Goal: Task Accomplishment & Management: Manage account settings

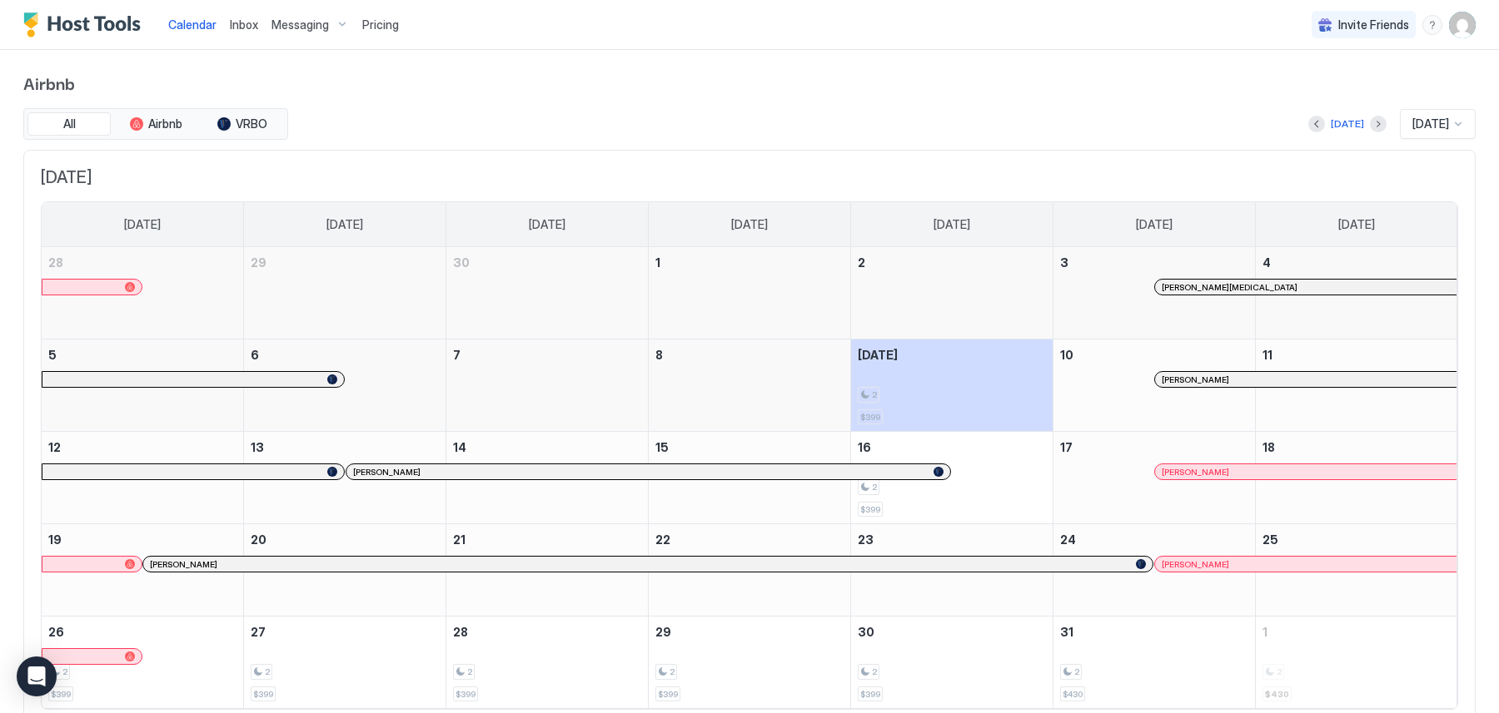
click at [238, 27] on span "Inbox" at bounding box center [244, 24] width 28 height 14
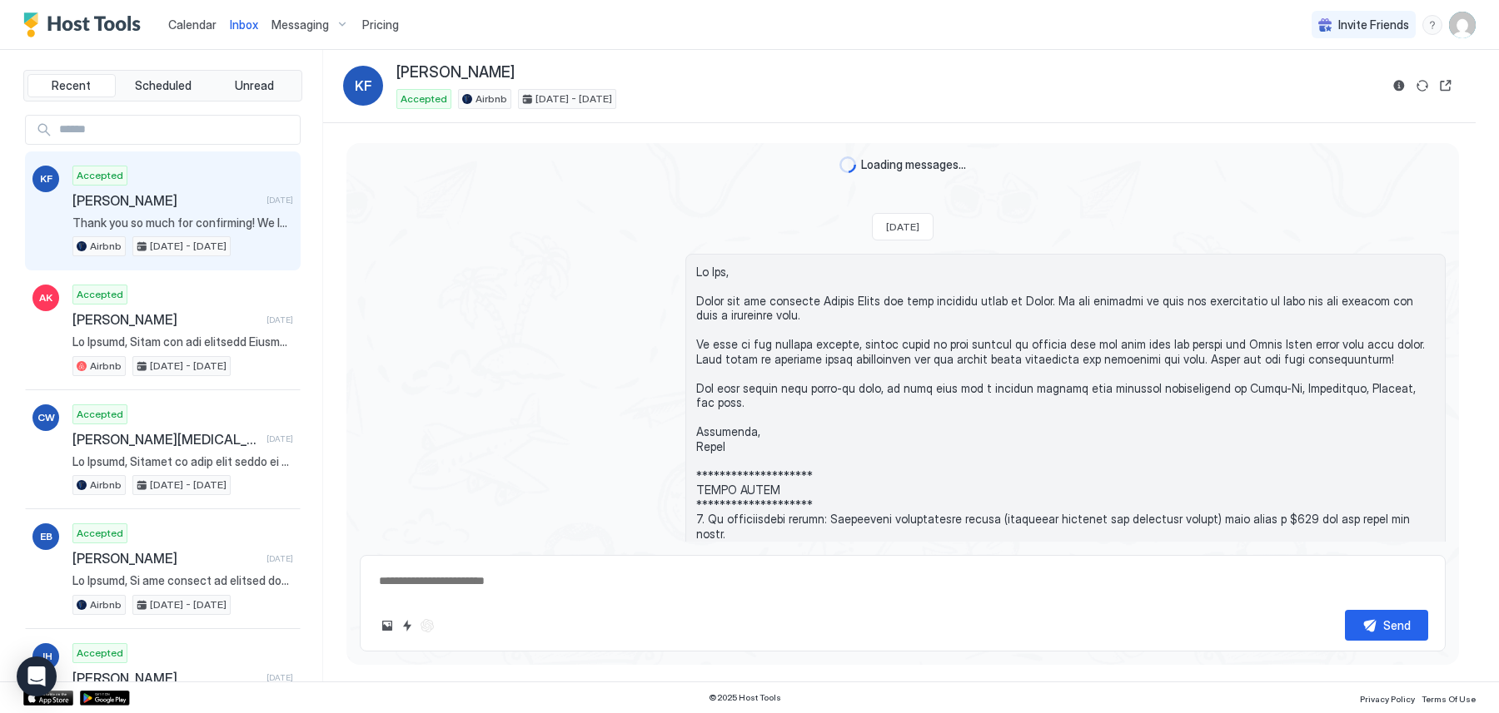
scroll to position [356, 0]
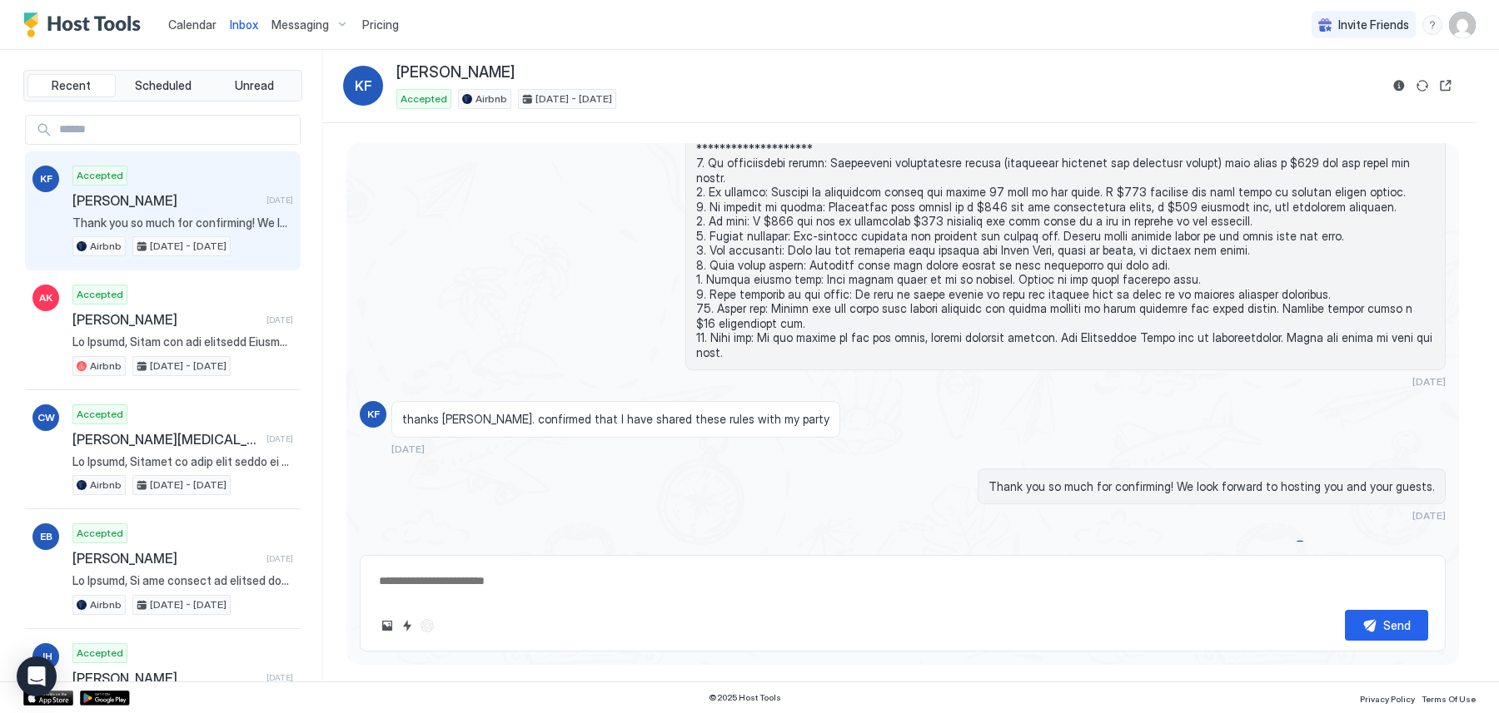
click at [570, 592] on textarea at bounding box center [902, 581] width 1051 height 31
type textarea "*"
click at [150, 134] on input "Input Field" at bounding box center [175, 130] width 247 height 28
type input "****"
type textarea "*"
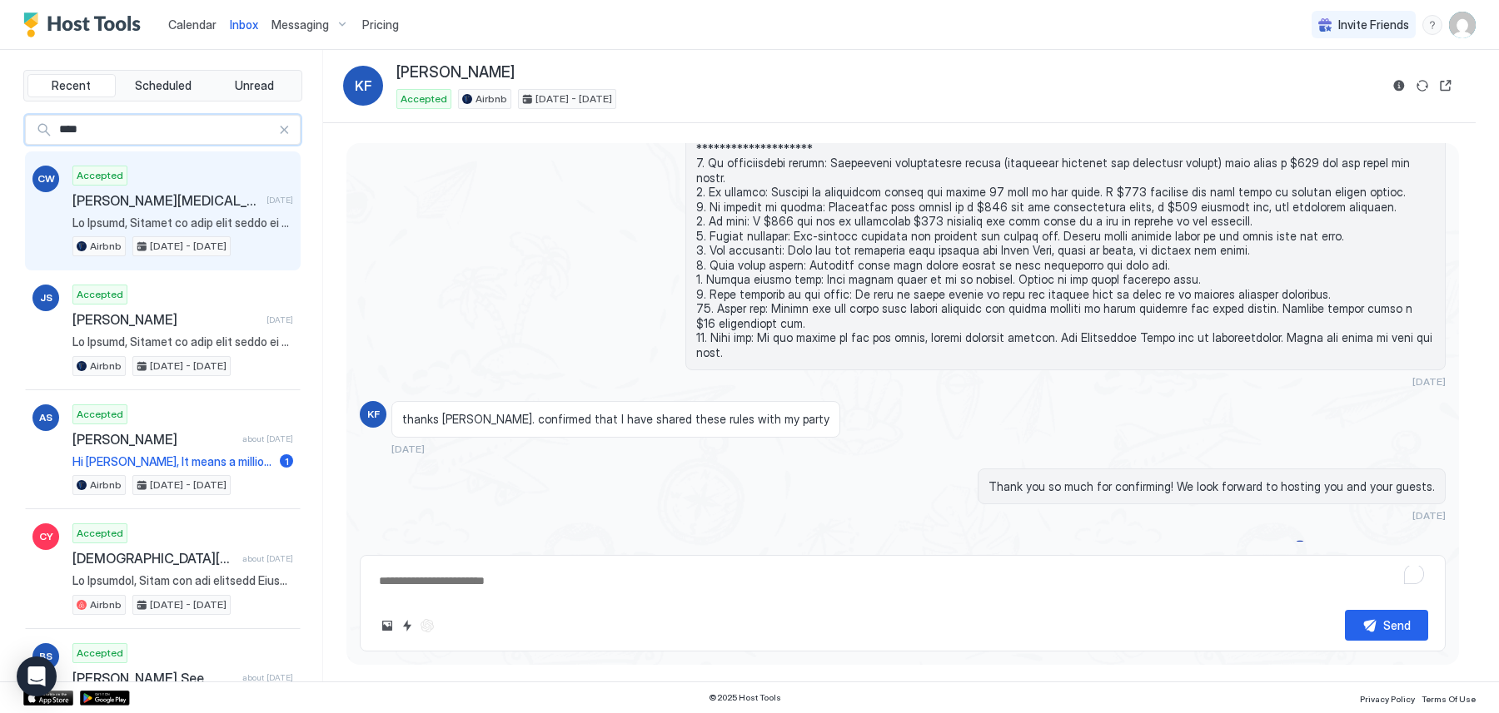
type input "****"
click at [115, 200] on span "[PERSON_NAME][MEDICAL_DATA]" at bounding box center [165, 200] width 187 height 17
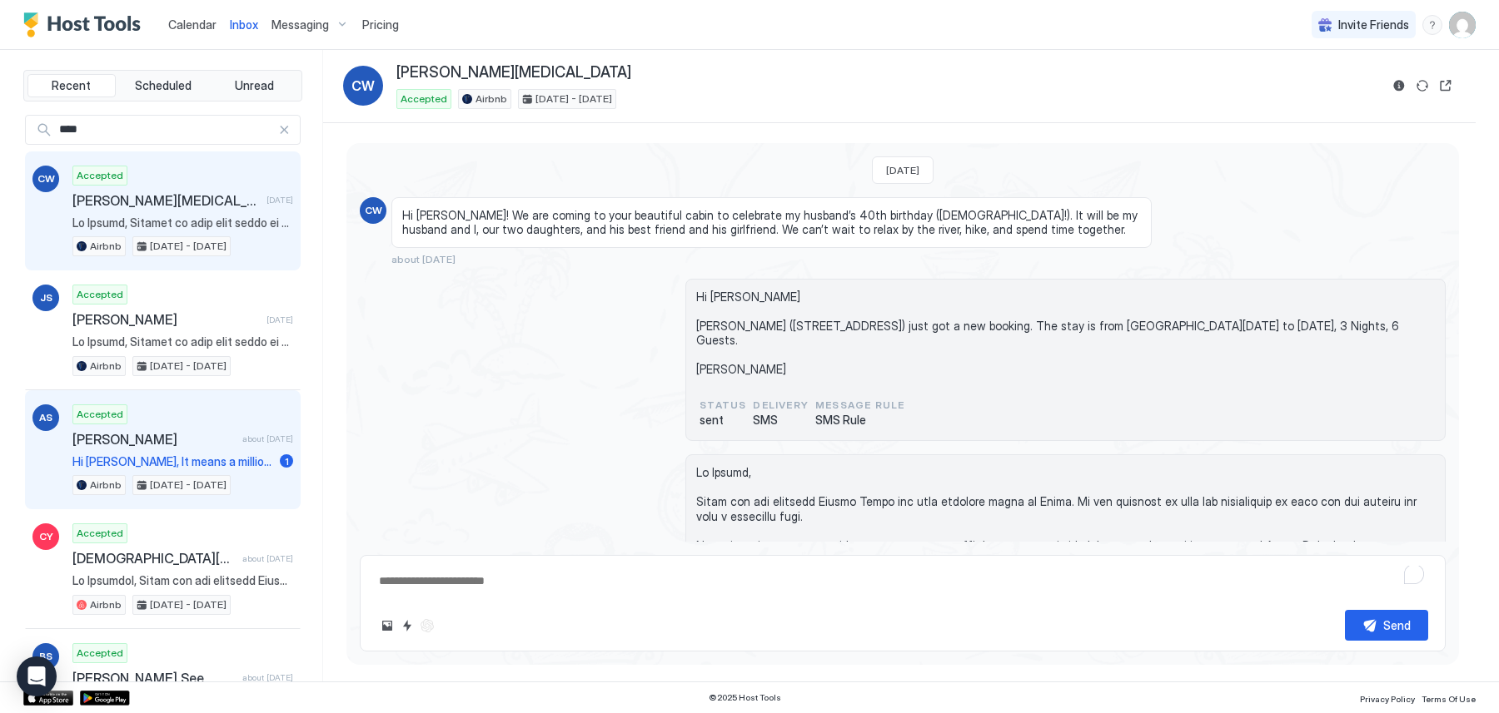
click at [188, 435] on span "[PERSON_NAME]" at bounding box center [153, 439] width 163 height 17
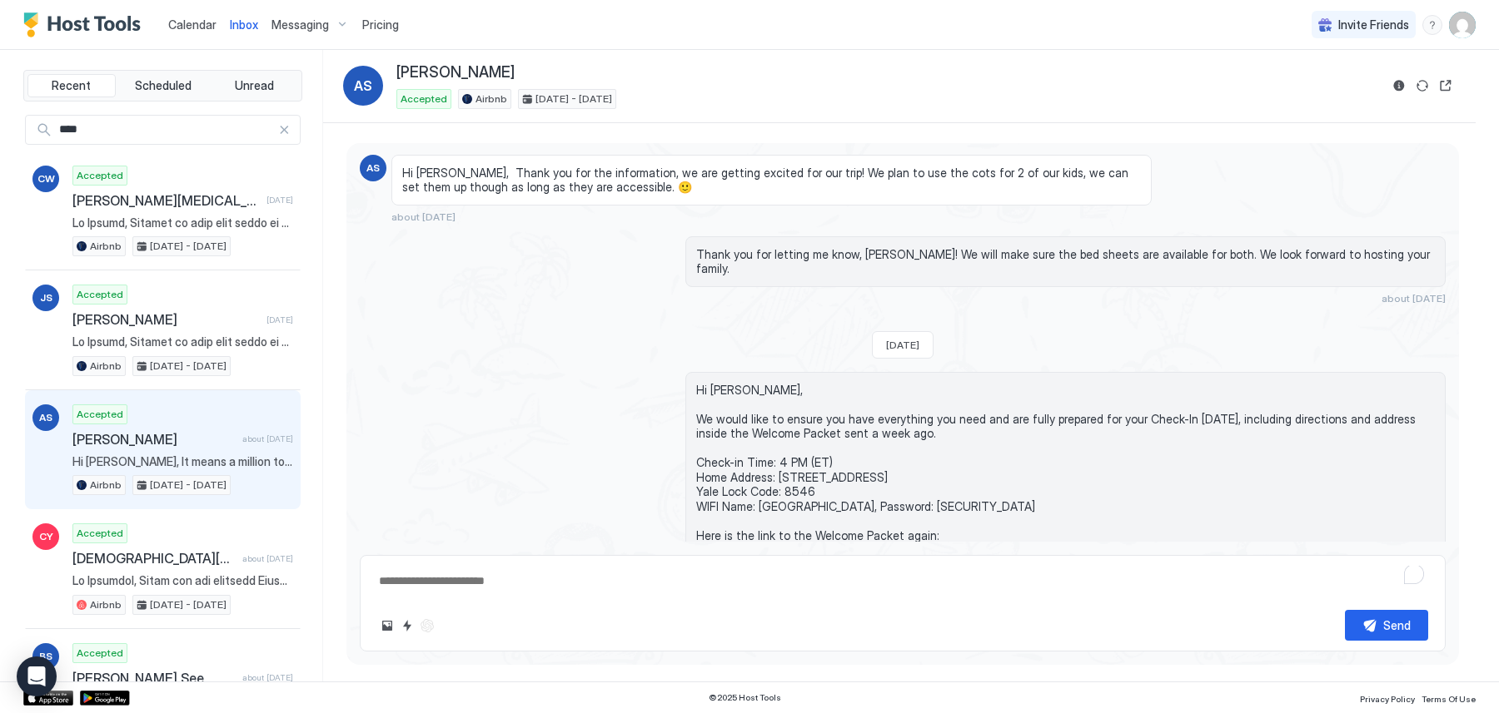
scroll to position [2716, 0]
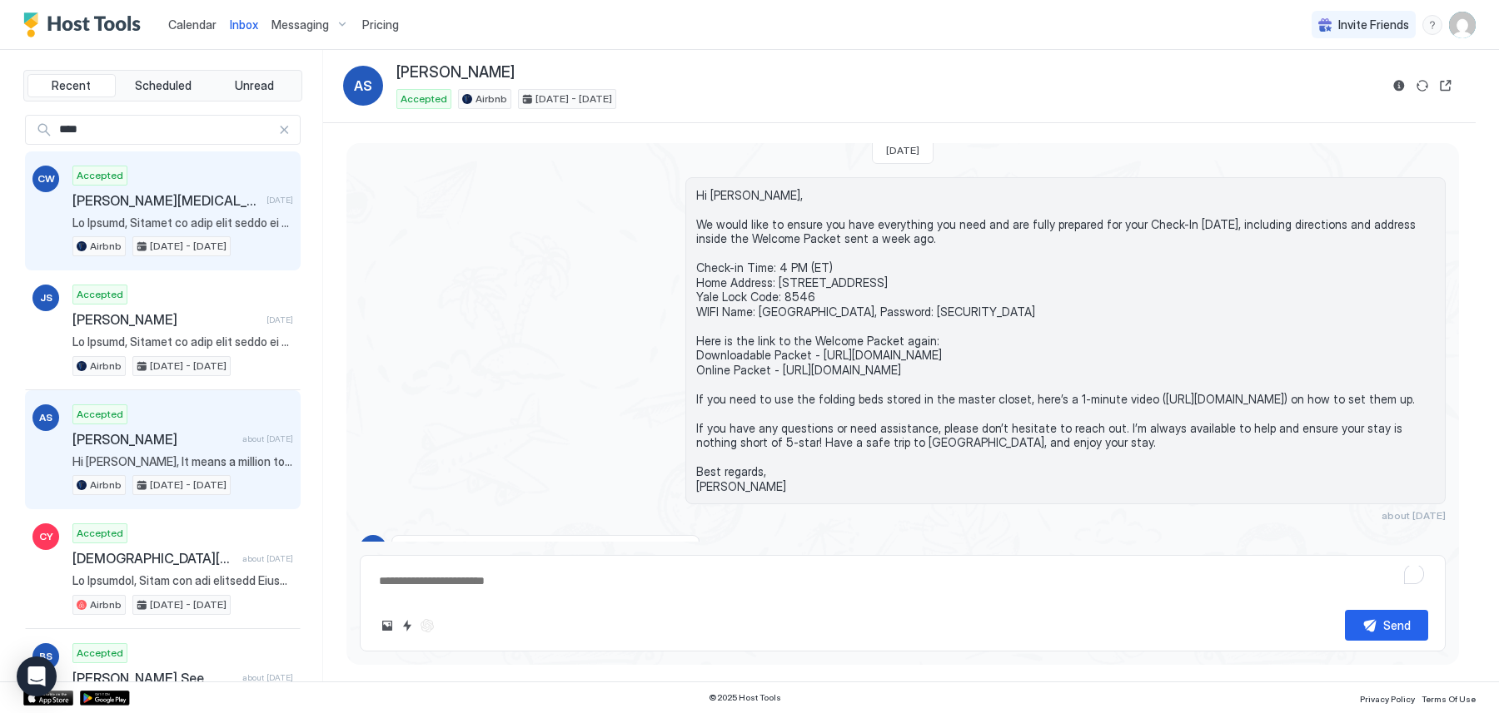
click at [125, 211] on div "Accepted [PERSON_NAME][MEDICAL_DATA] [DATE] Airbnb [DATE] - [DATE]" at bounding box center [182, 212] width 221 height 92
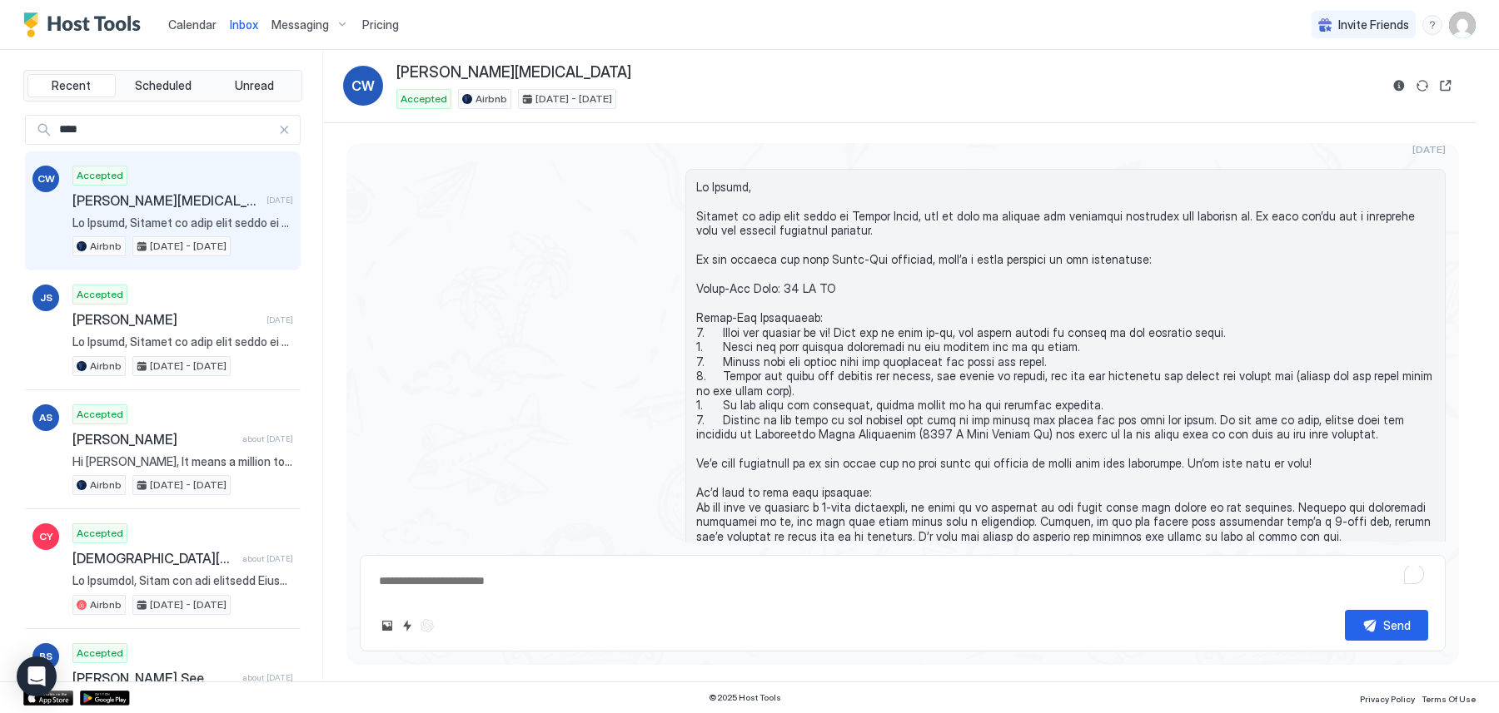
click at [286, 124] on div at bounding box center [284, 130] width 12 height 12
type textarea "*"
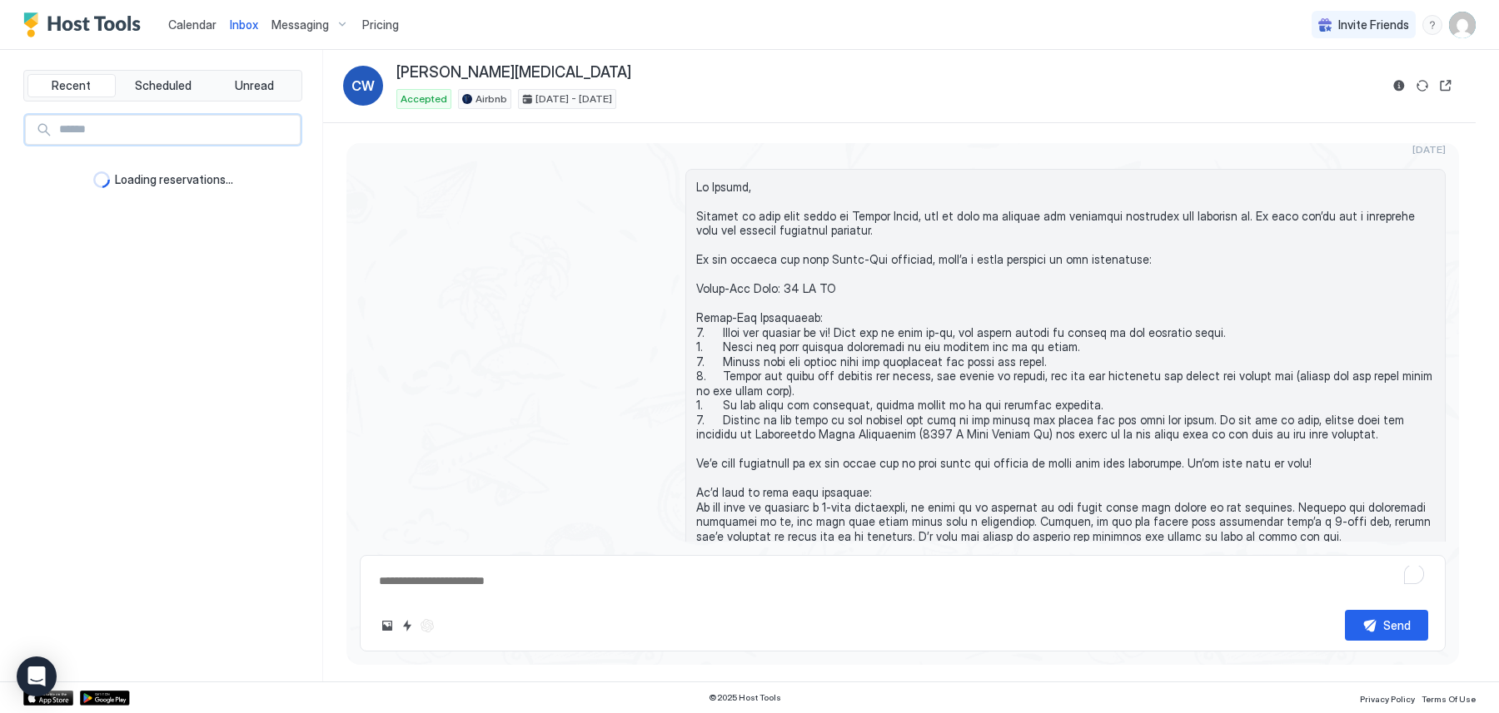
type textarea "*"
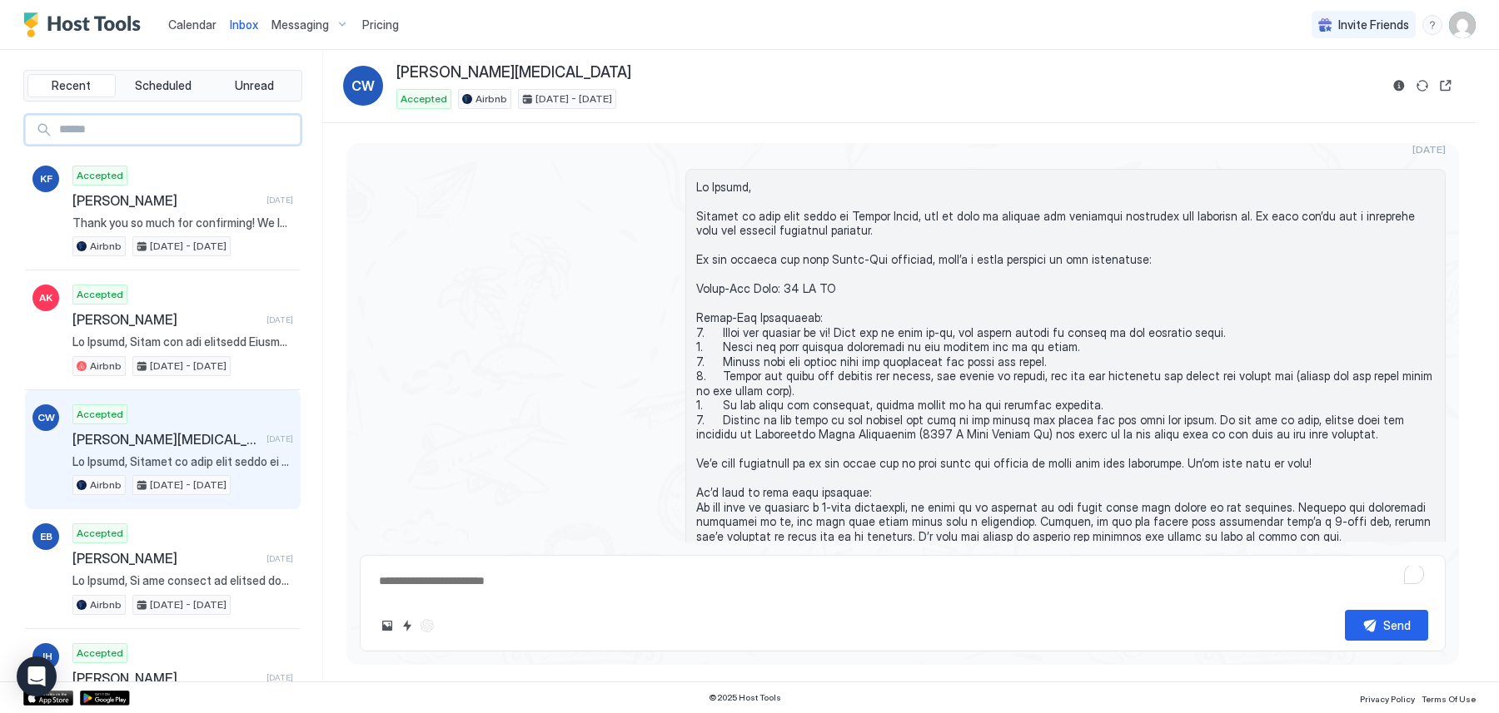
paste input "**********"
type input "**********"
type textarea "*"
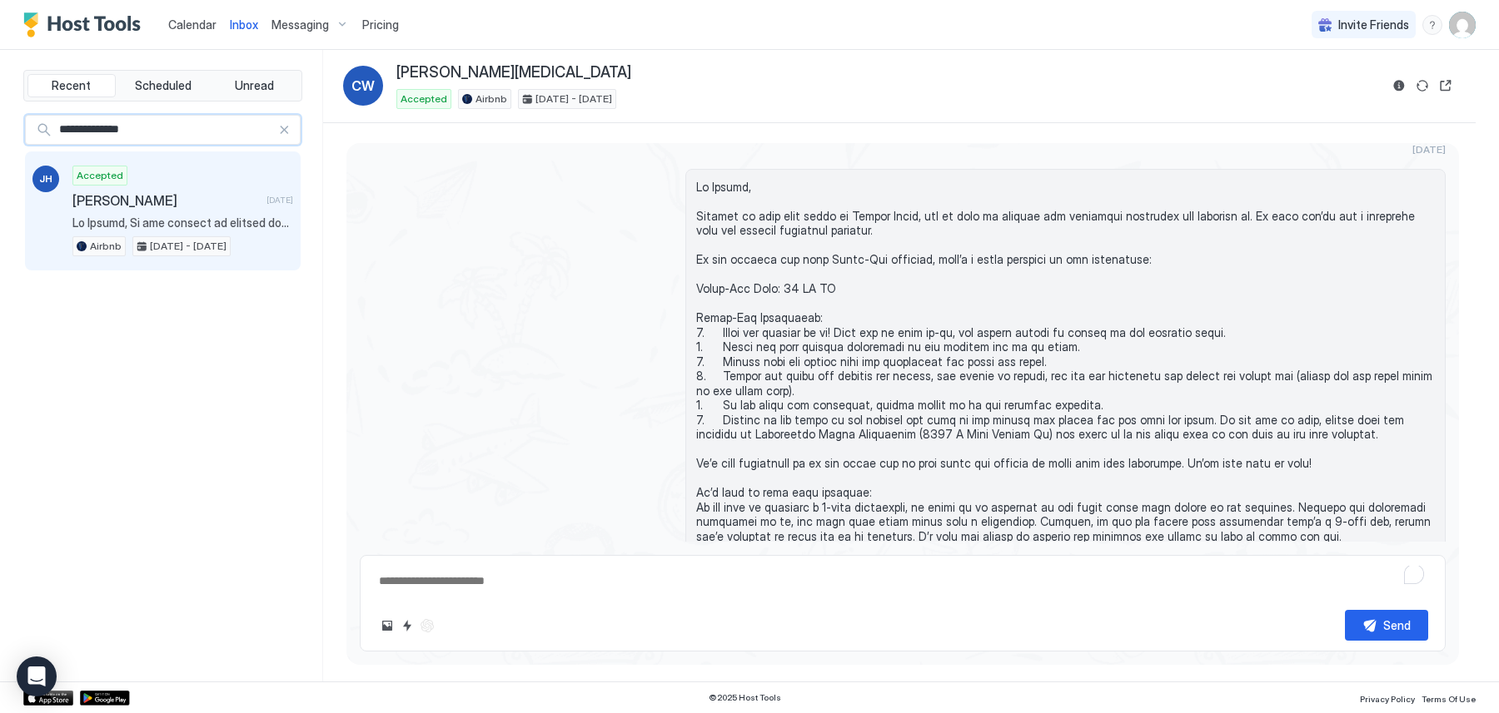
type input "**********"
click at [177, 206] on div "Accepted [PERSON_NAME] [DATE] Airbnb [DATE] - [DATE]" at bounding box center [182, 212] width 221 height 92
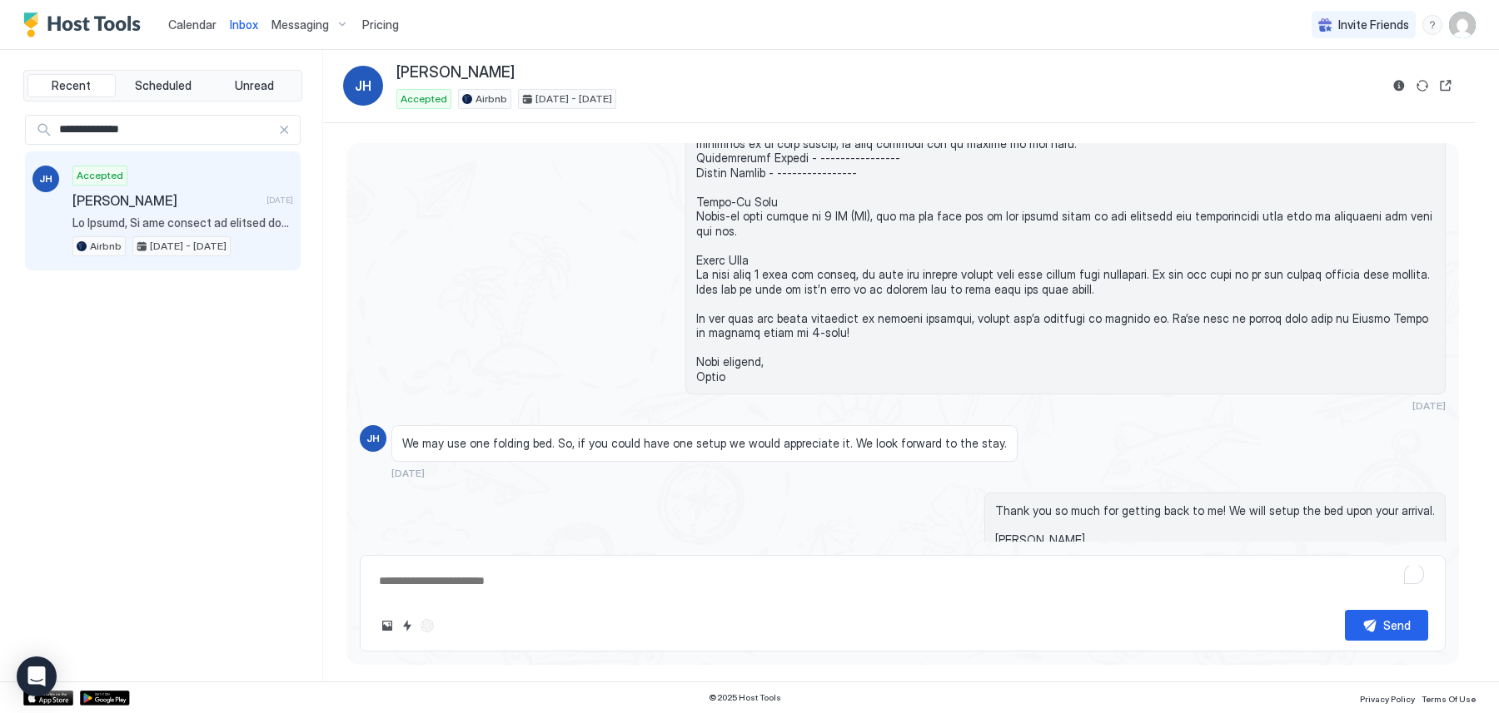
click at [1393, 591] on div "Scheduled Messages" at bounding box center [1369, 599] width 113 height 17
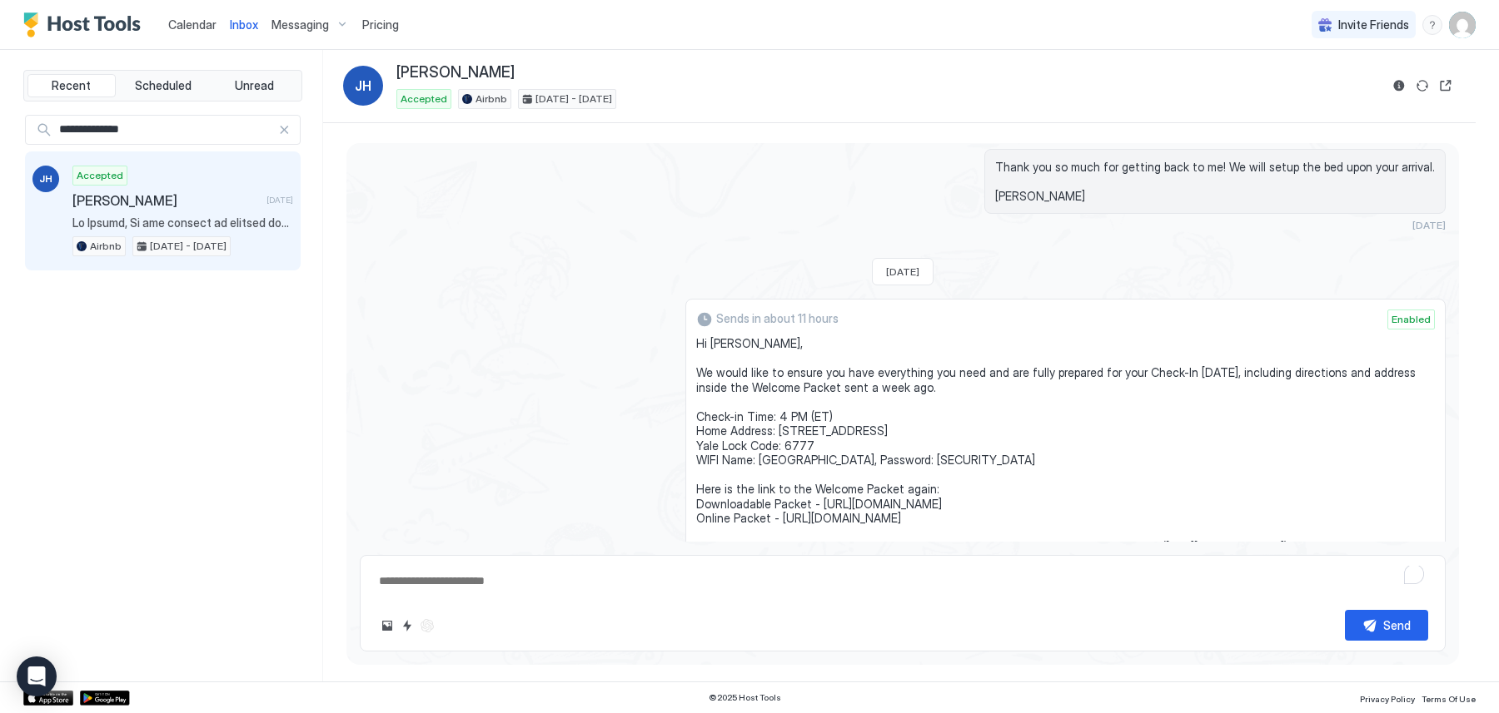
scroll to position [3006, 0]
click at [702, 336] on span "Hi [PERSON_NAME], We would like to ensure you have everything you need and are …" at bounding box center [1065, 489] width 738 height 306
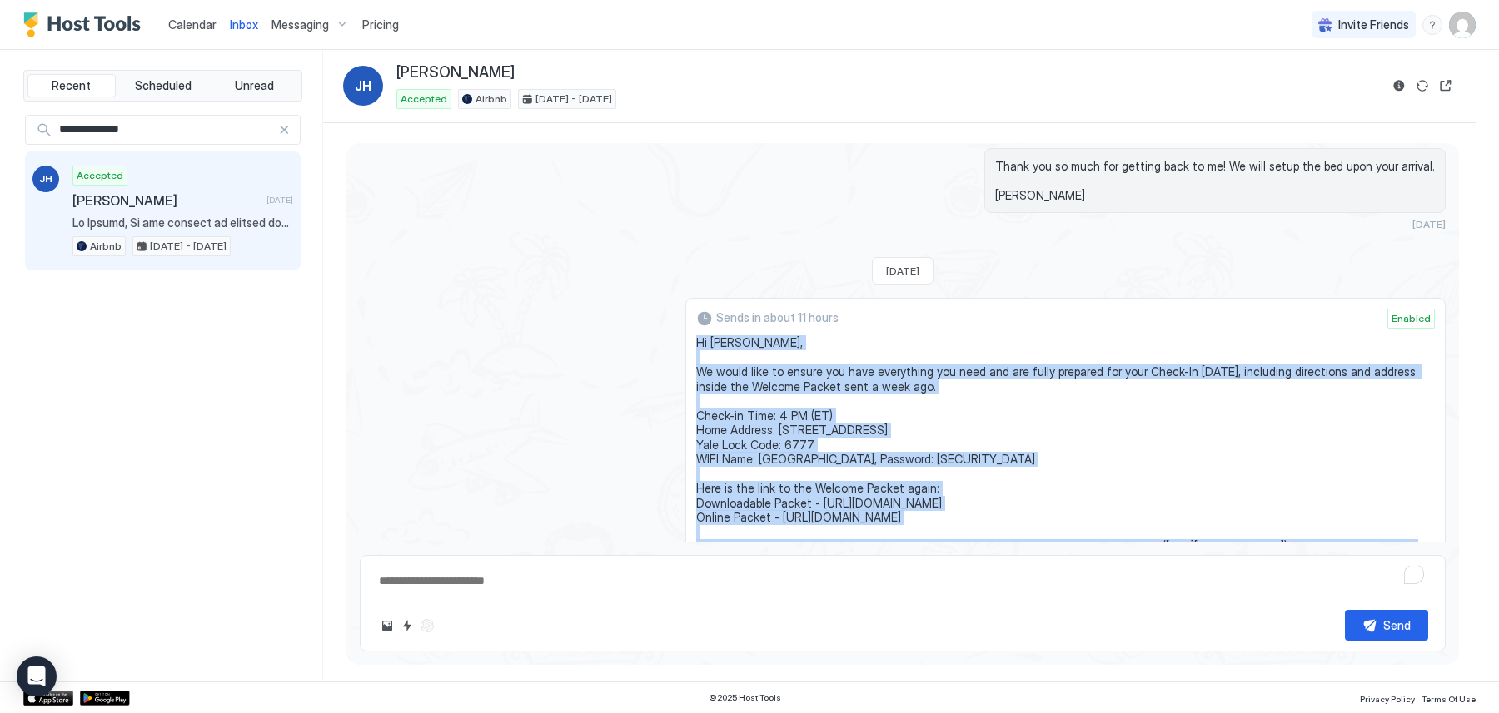
drag, startPoint x: 694, startPoint y: 241, endPoint x: 814, endPoint y: 469, distance: 257.0
click at [814, 469] on div "Sends in about 11 hours Enabled Hi [PERSON_NAME], We would like to ensure you h…" at bounding box center [1065, 502] width 760 height 408
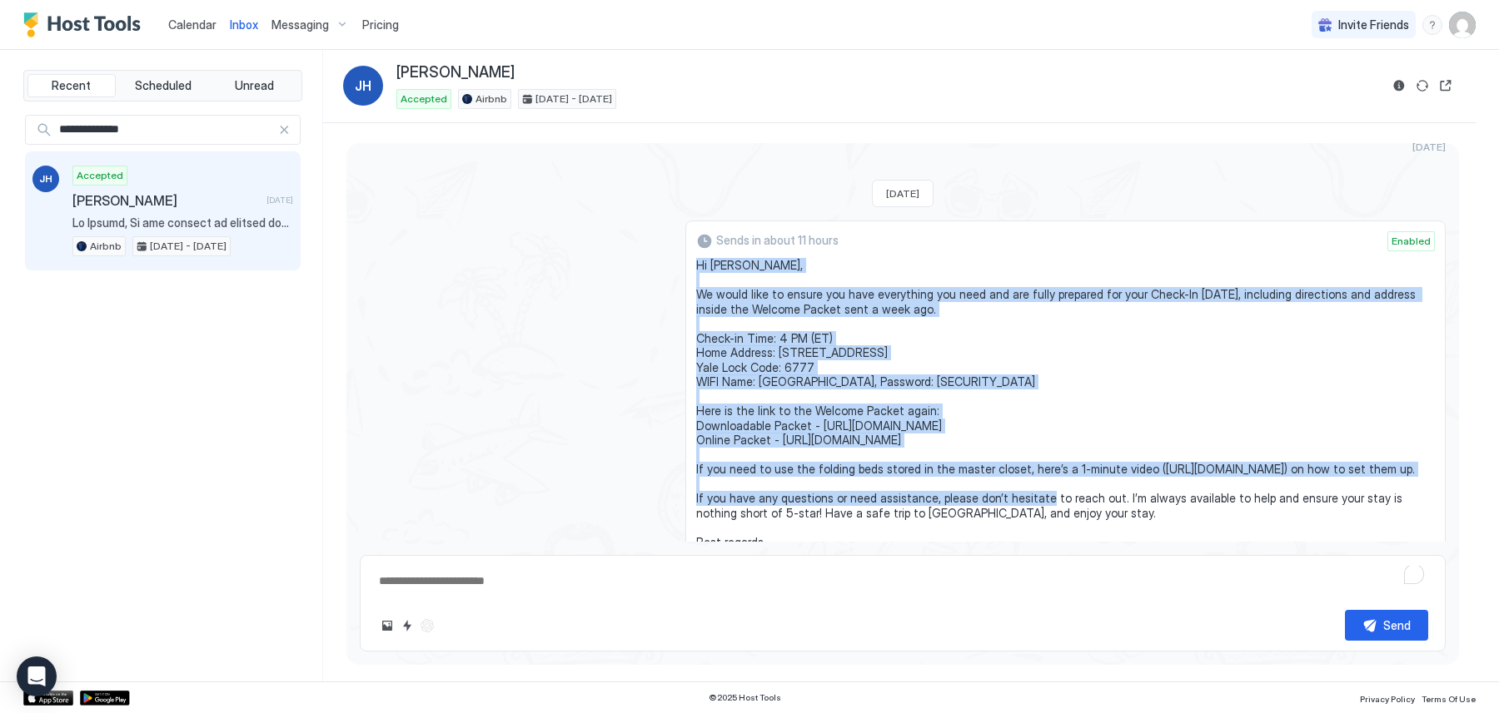
click at [741, 453] on span "Hi [PERSON_NAME], We would like to ensure you have everything you need and are …" at bounding box center [1065, 411] width 738 height 306
copy span "Hi [PERSON_NAME], We would like to ensure you have everything you need and are …"
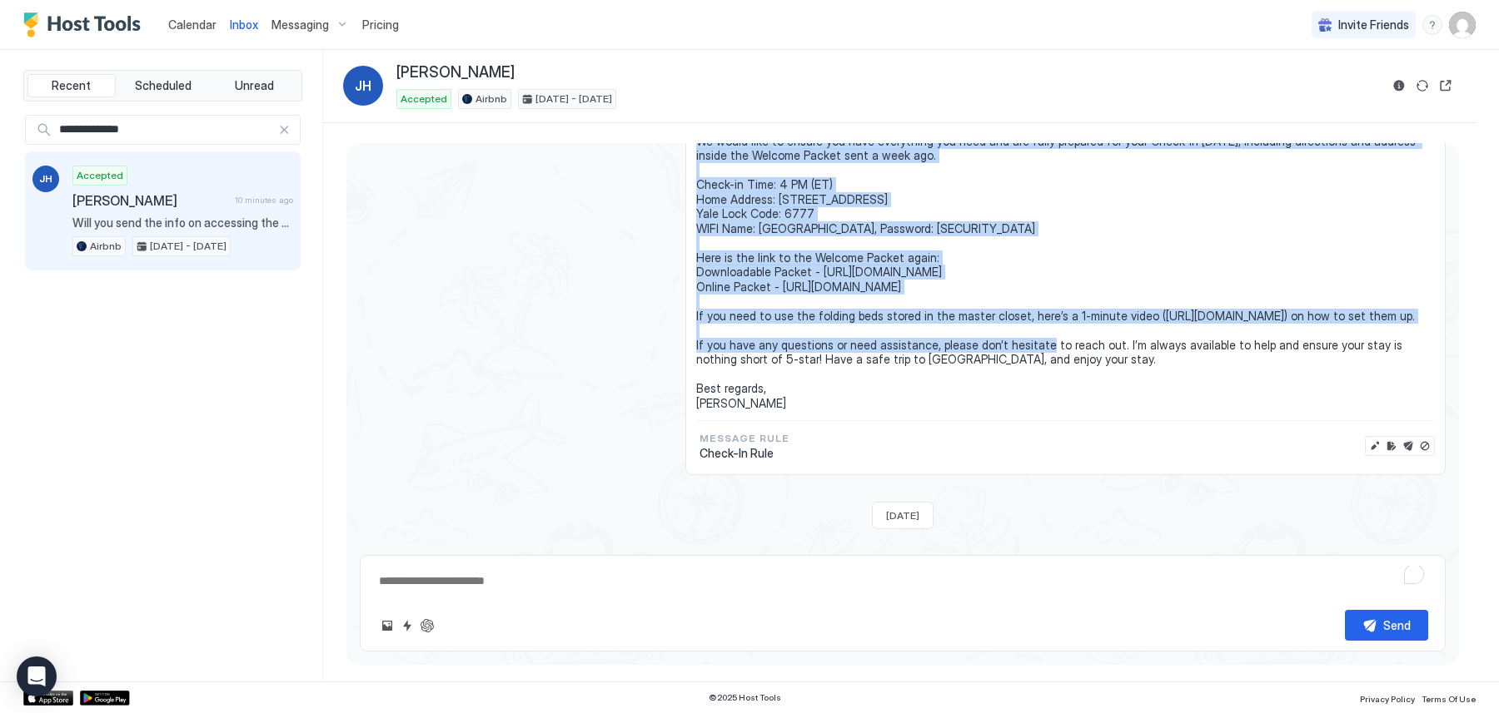
scroll to position [3368, 0]
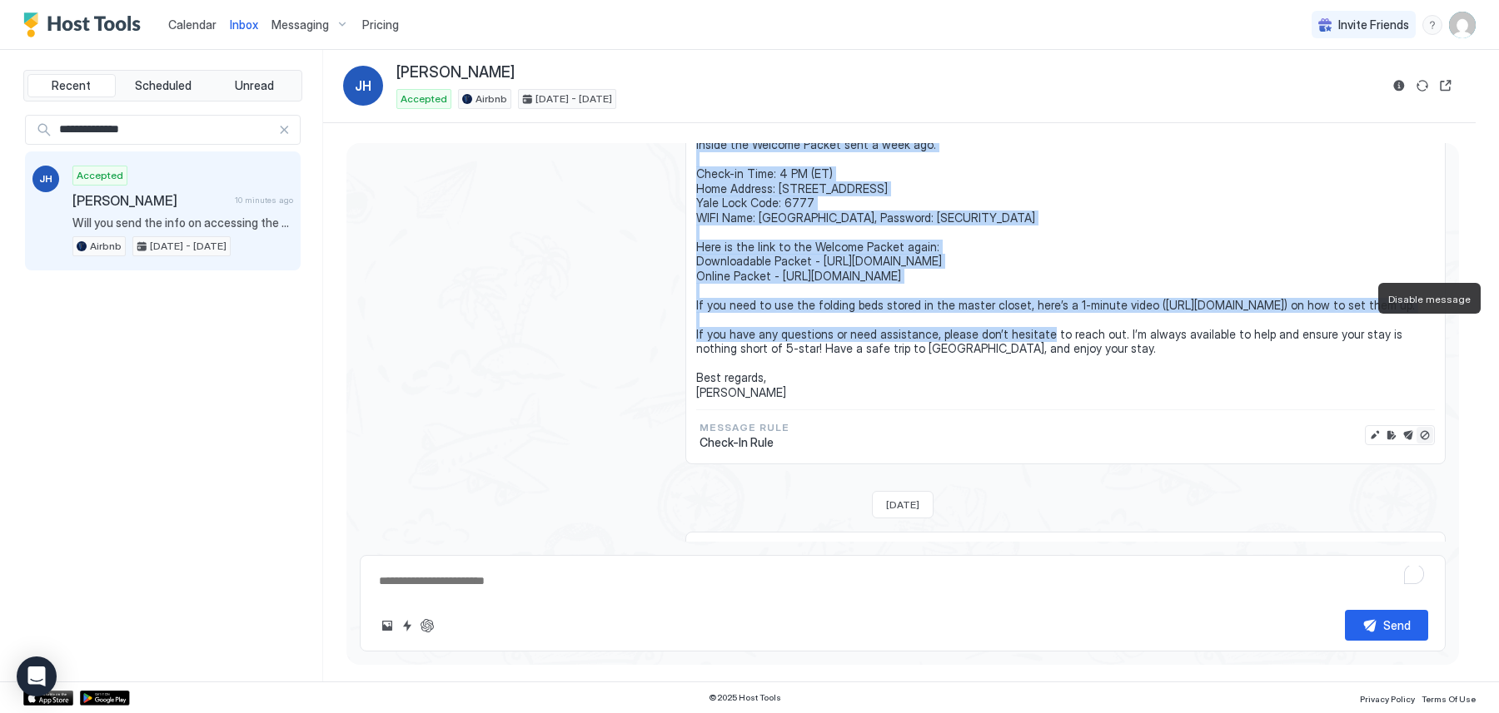
click at [1427, 427] on button "Disable message" at bounding box center [1424, 435] width 17 height 17
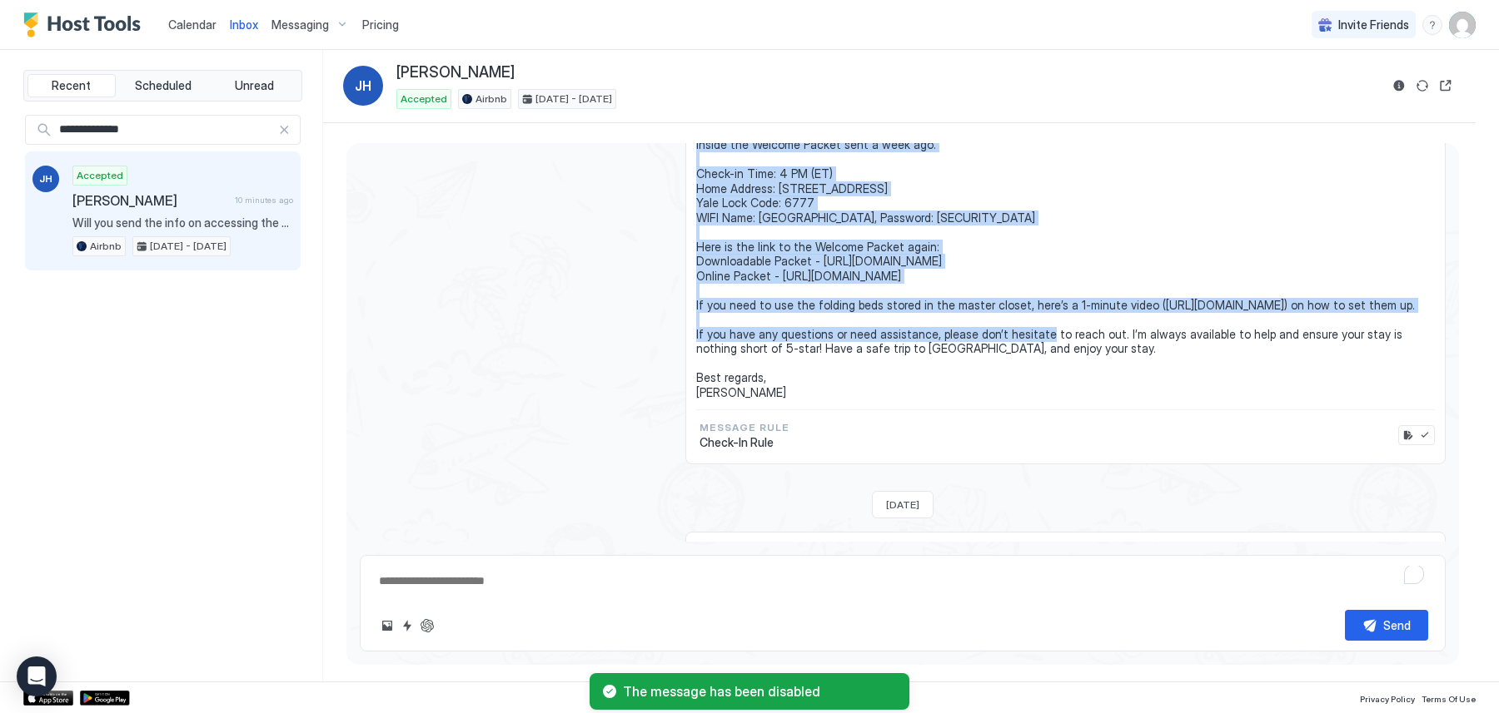
click at [316, 34] on div "Messaging" at bounding box center [310, 25] width 91 height 28
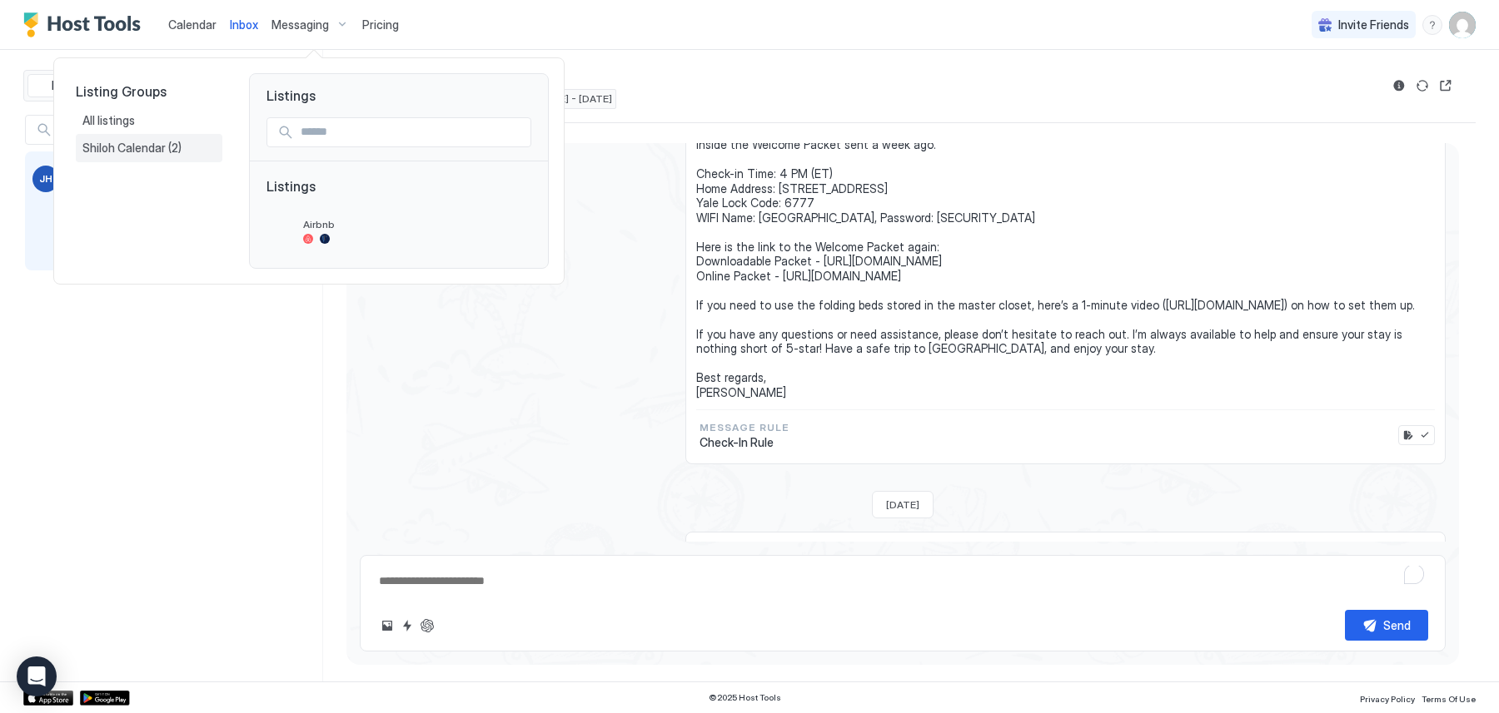
click at [128, 151] on span "Shiloh Calendar" at bounding box center [125, 148] width 86 height 15
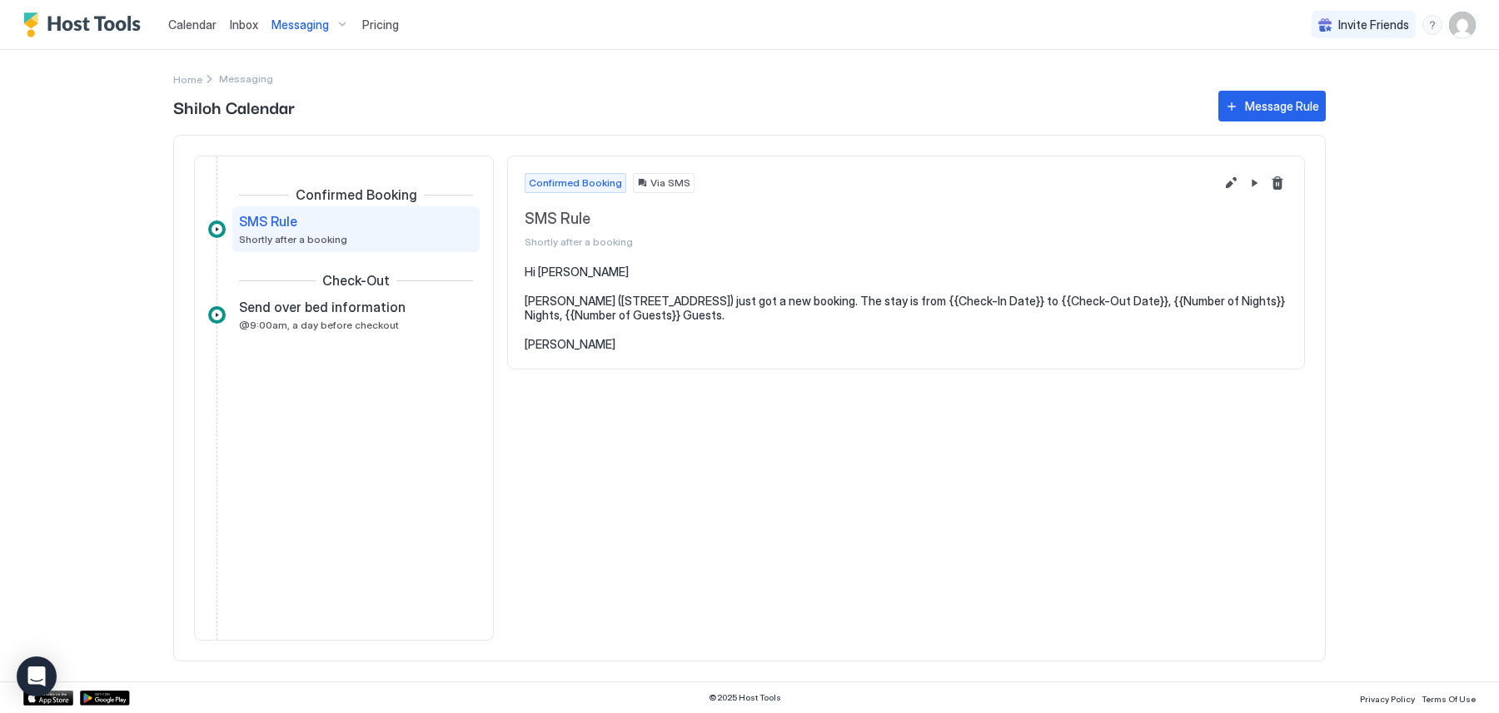
click at [298, 22] on span "Messaging" at bounding box center [299, 24] width 57 height 15
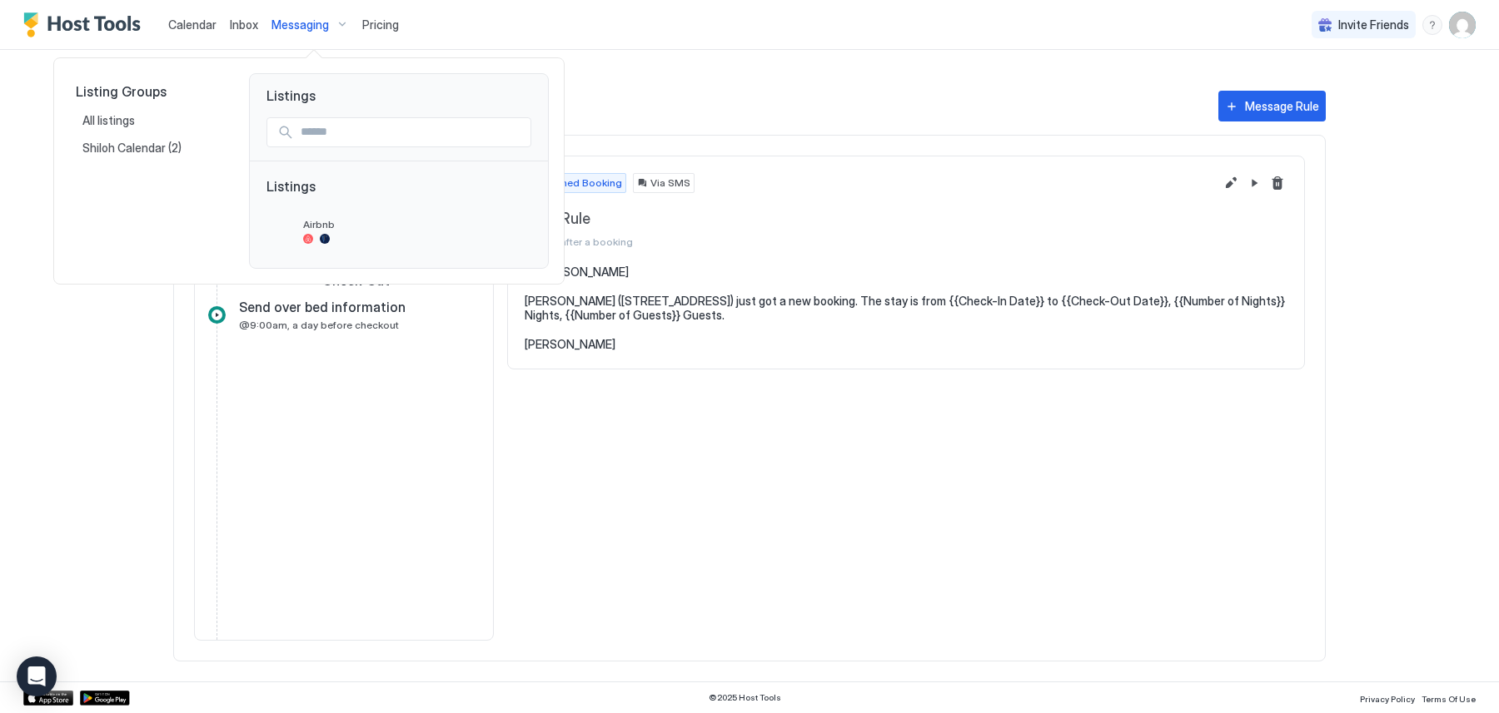
click at [246, 22] on div at bounding box center [749, 356] width 1499 height 713
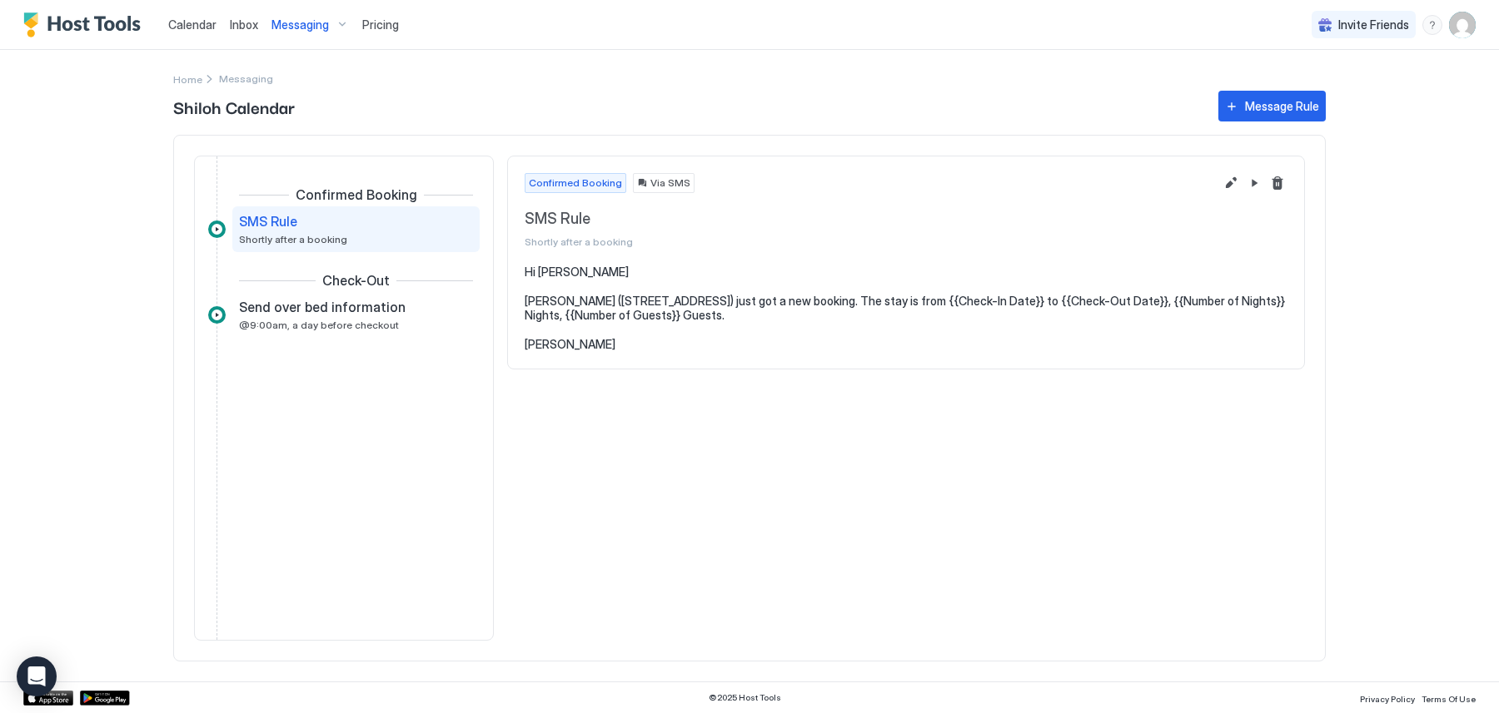
click at [184, 22] on span "Calendar" at bounding box center [192, 24] width 48 height 14
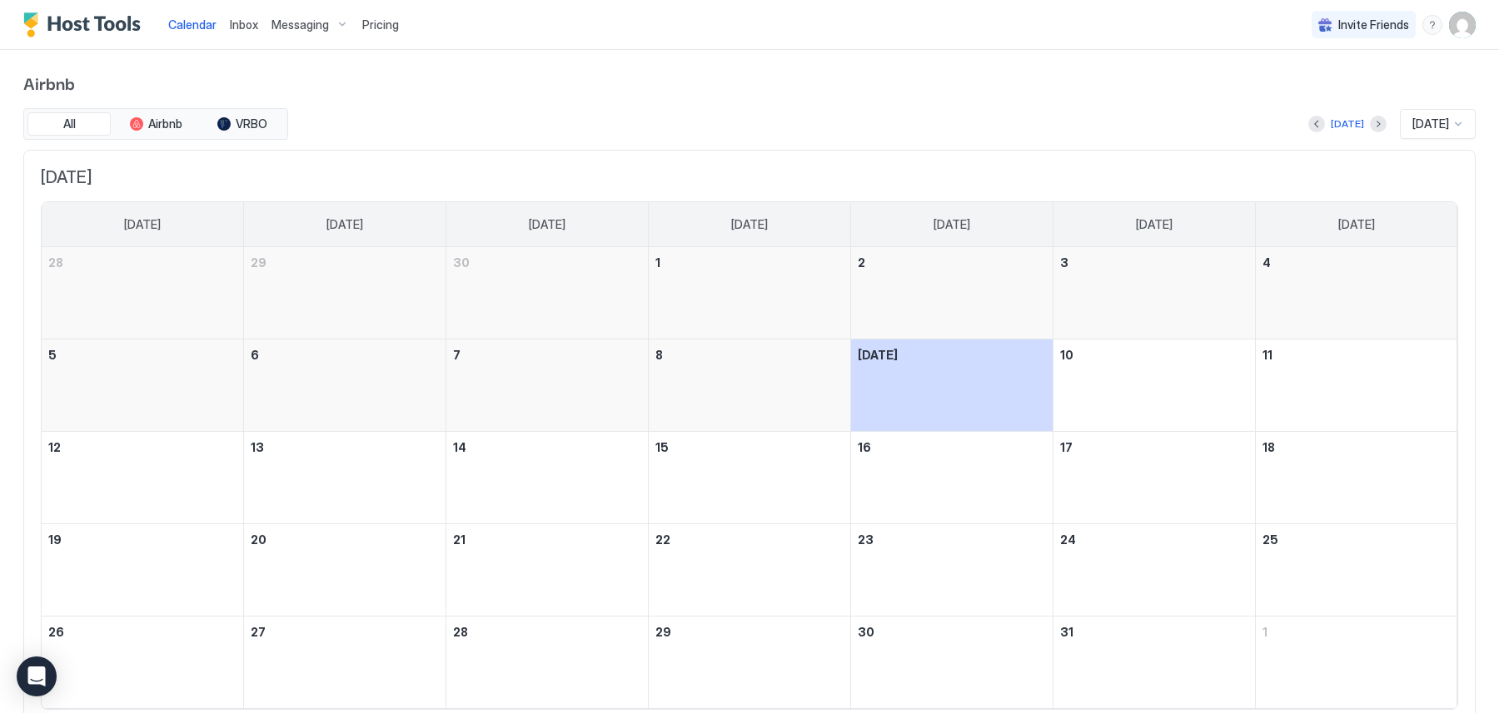
click at [304, 17] on span "Messaging" at bounding box center [299, 24] width 57 height 15
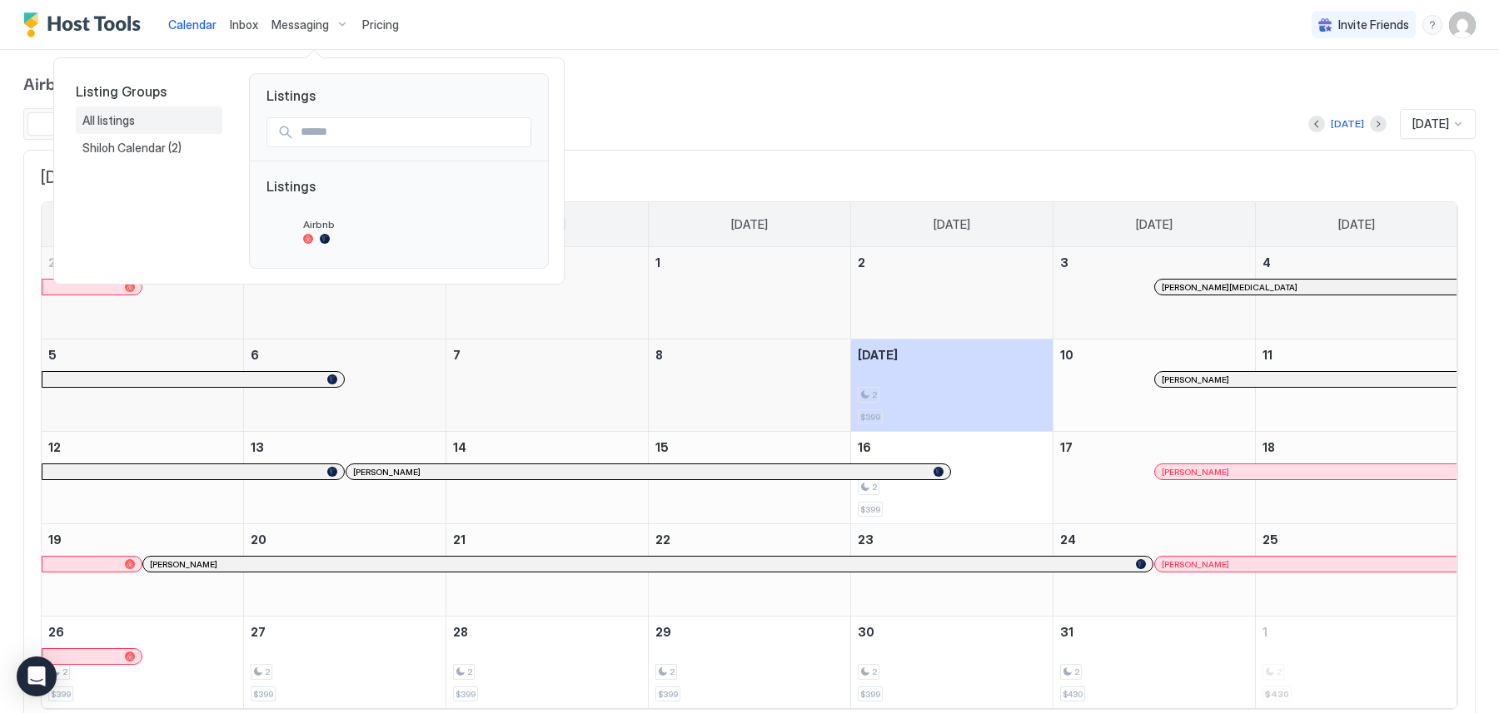
click at [122, 122] on span "All listings" at bounding box center [109, 120] width 55 height 15
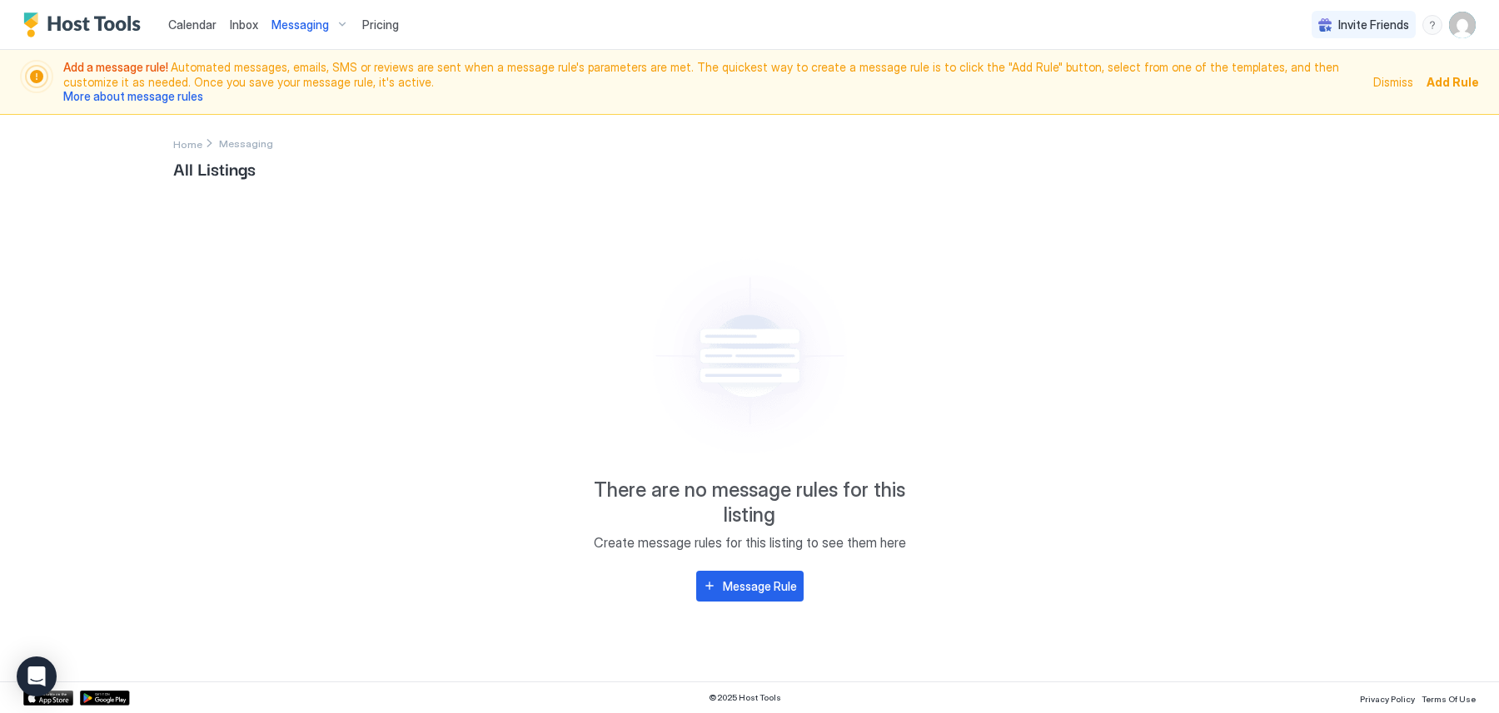
click at [284, 20] on span "Messaging" at bounding box center [299, 24] width 57 height 15
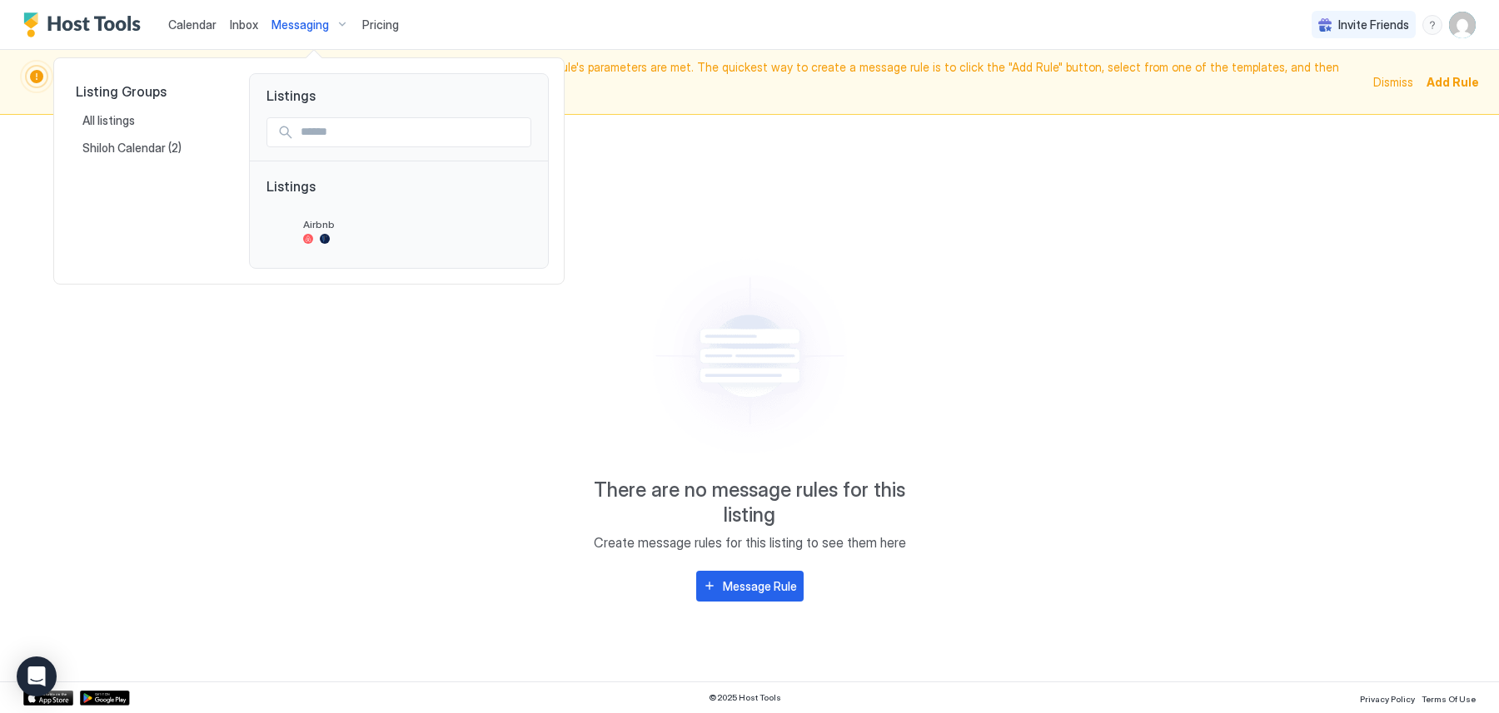
click at [255, 25] on div at bounding box center [749, 356] width 1499 height 713
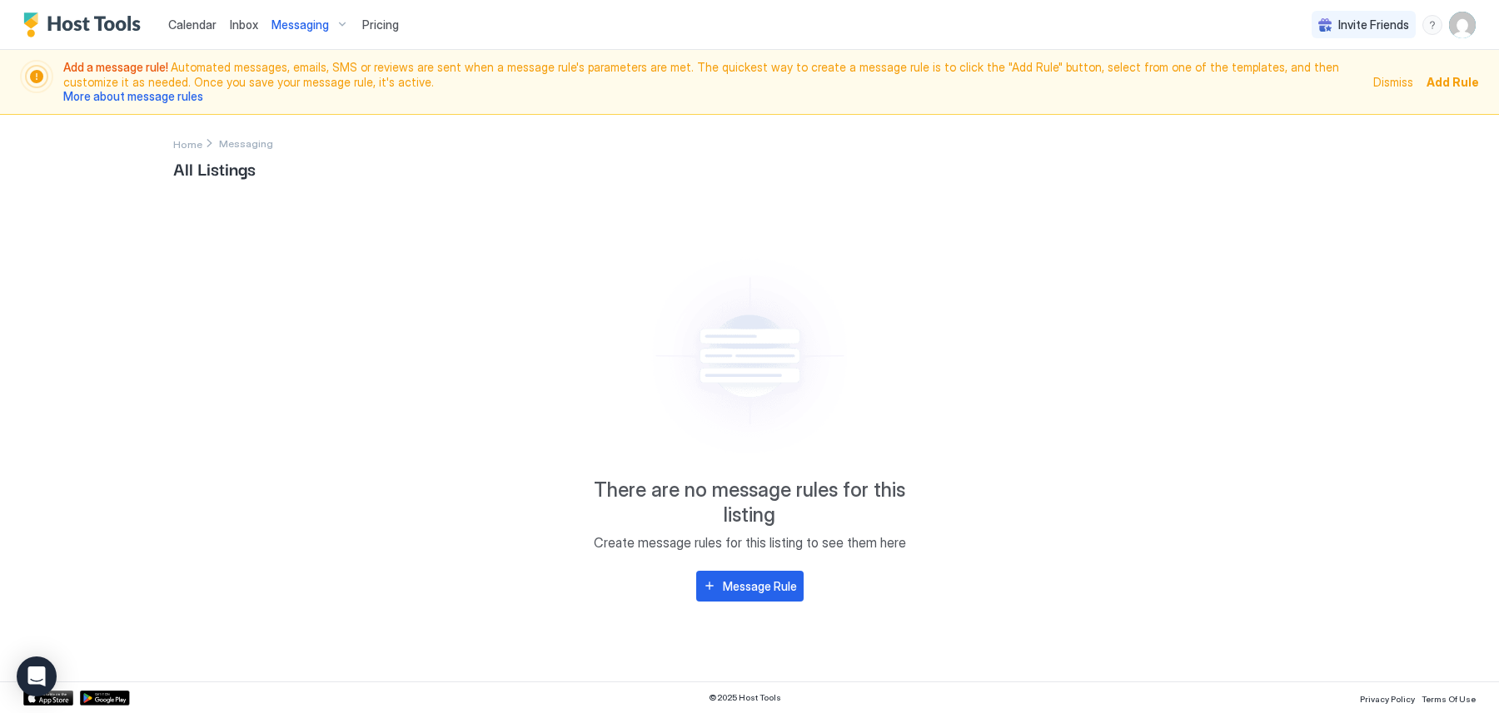
click at [241, 26] on span "Inbox" at bounding box center [244, 24] width 28 height 14
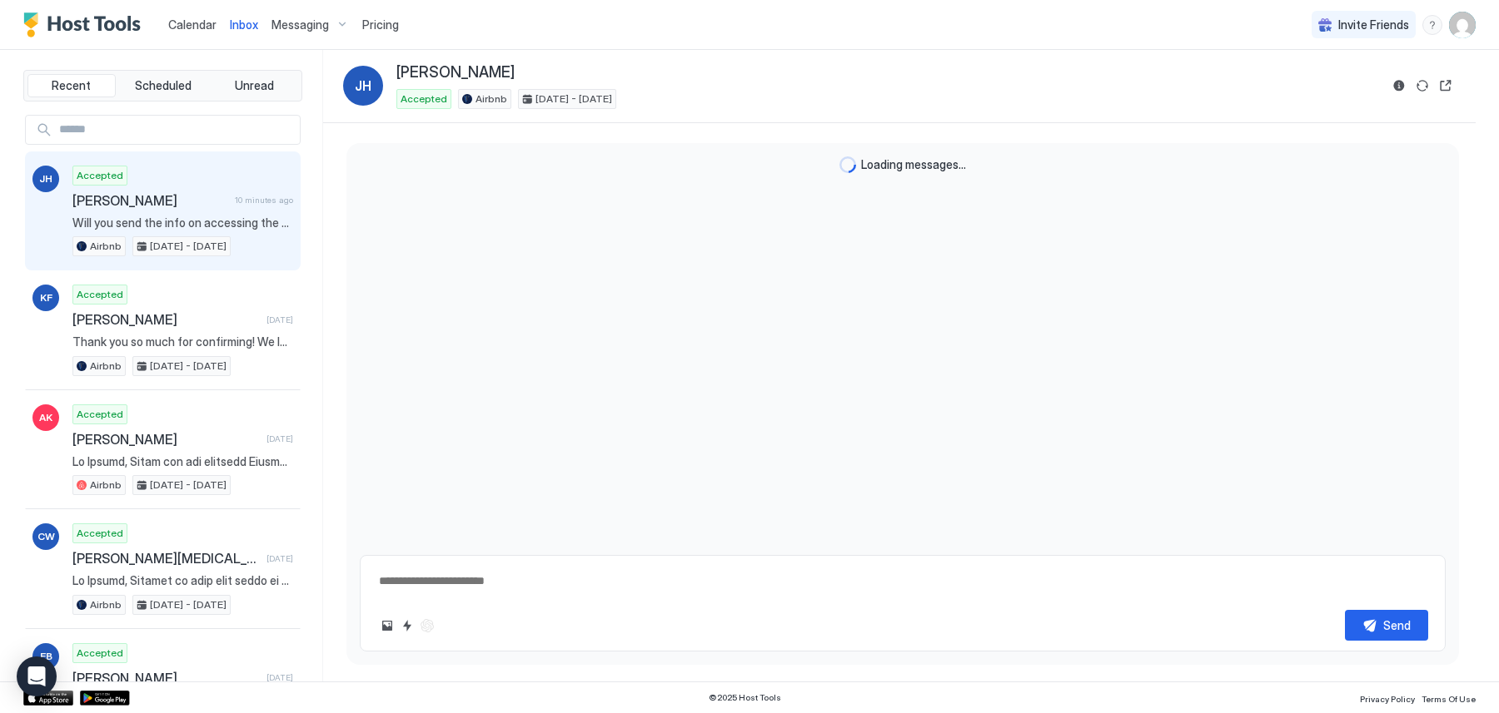
type textarea "*"
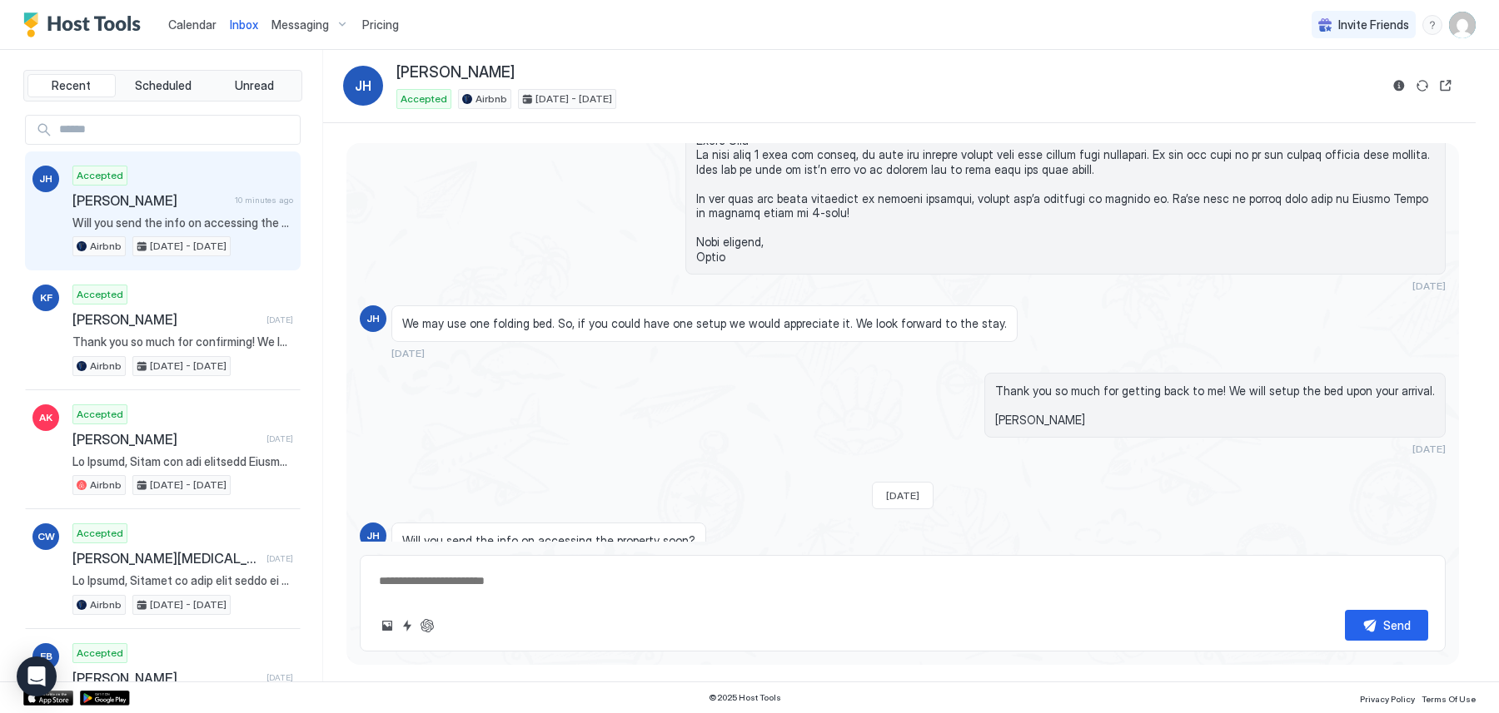
click at [185, 22] on span "Calendar" at bounding box center [192, 24] width 48 height 14
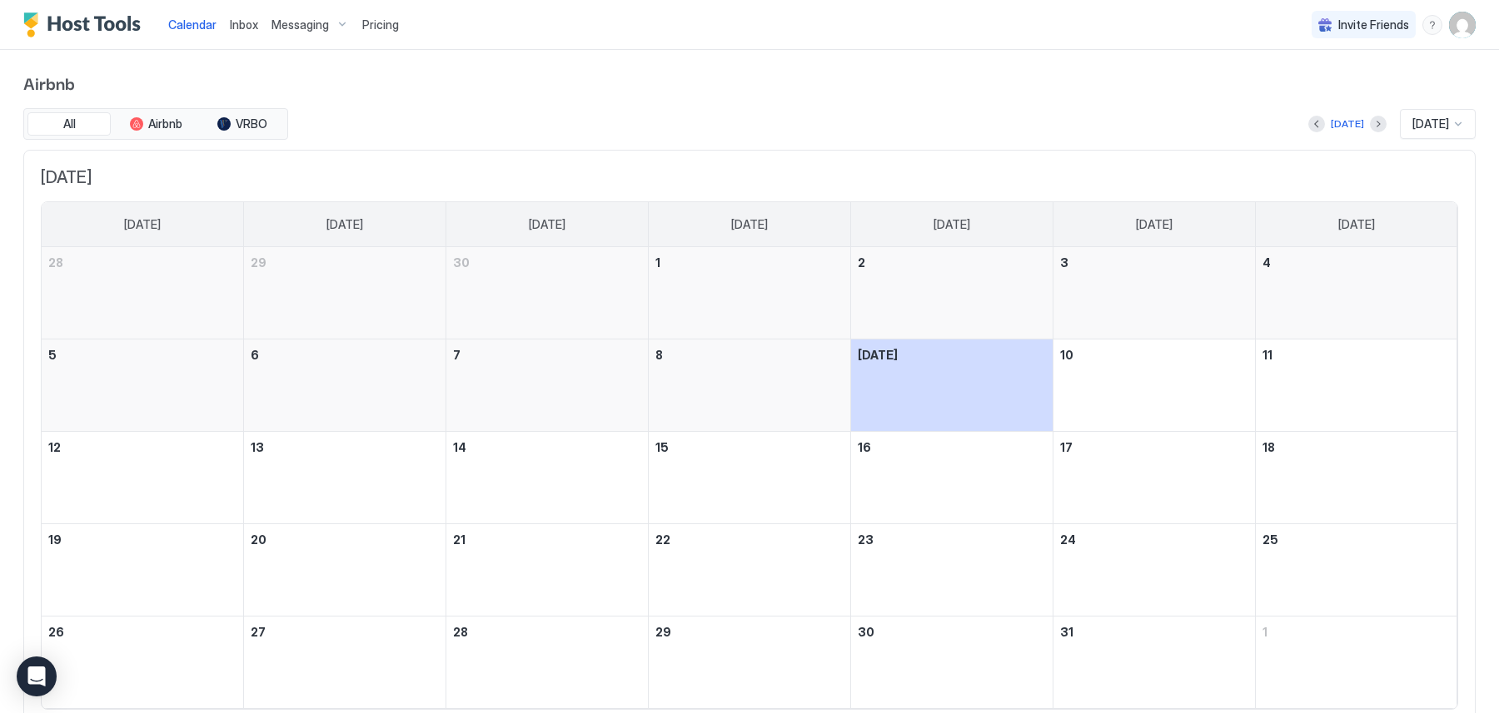
click at [378, 26] on span "Pricing" at bounding box center [380, 24] width 37 height 15
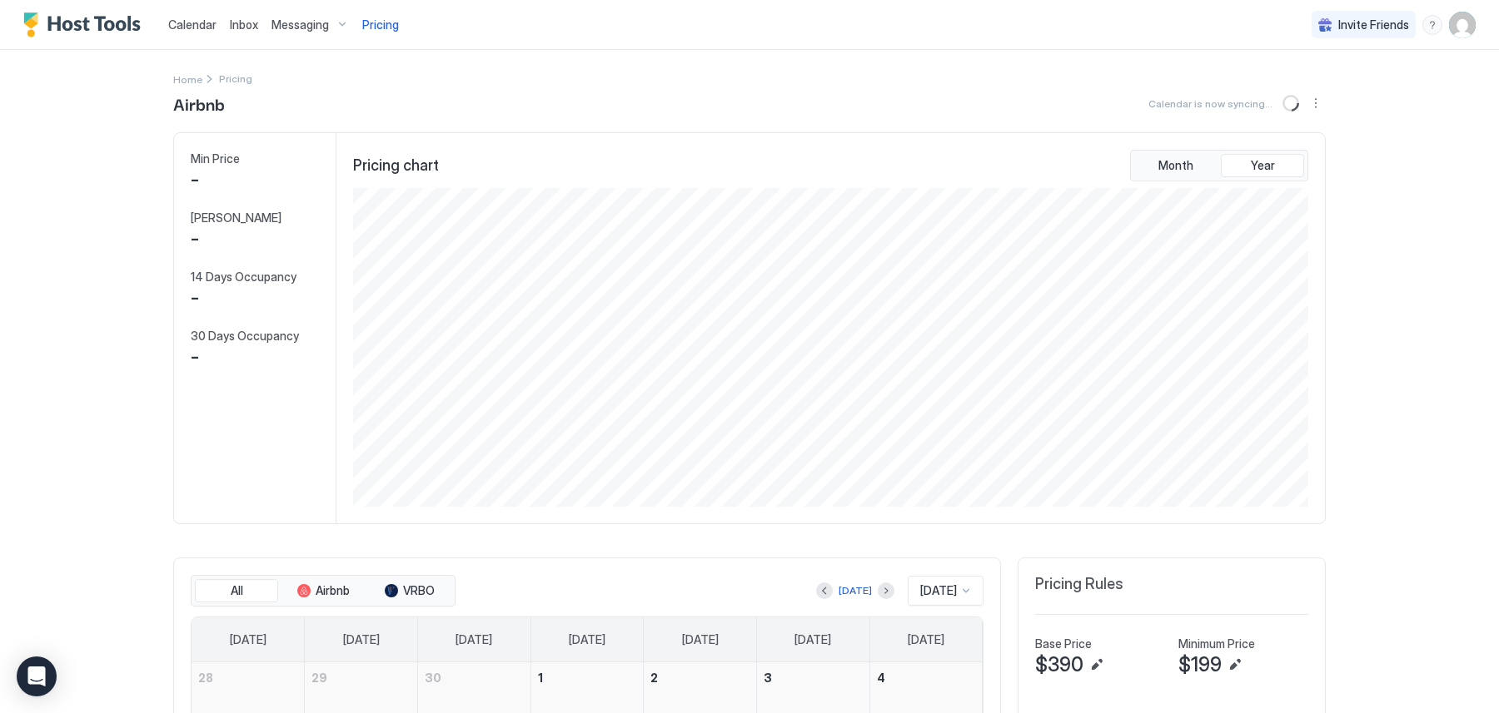
scroll to position [320, 959]
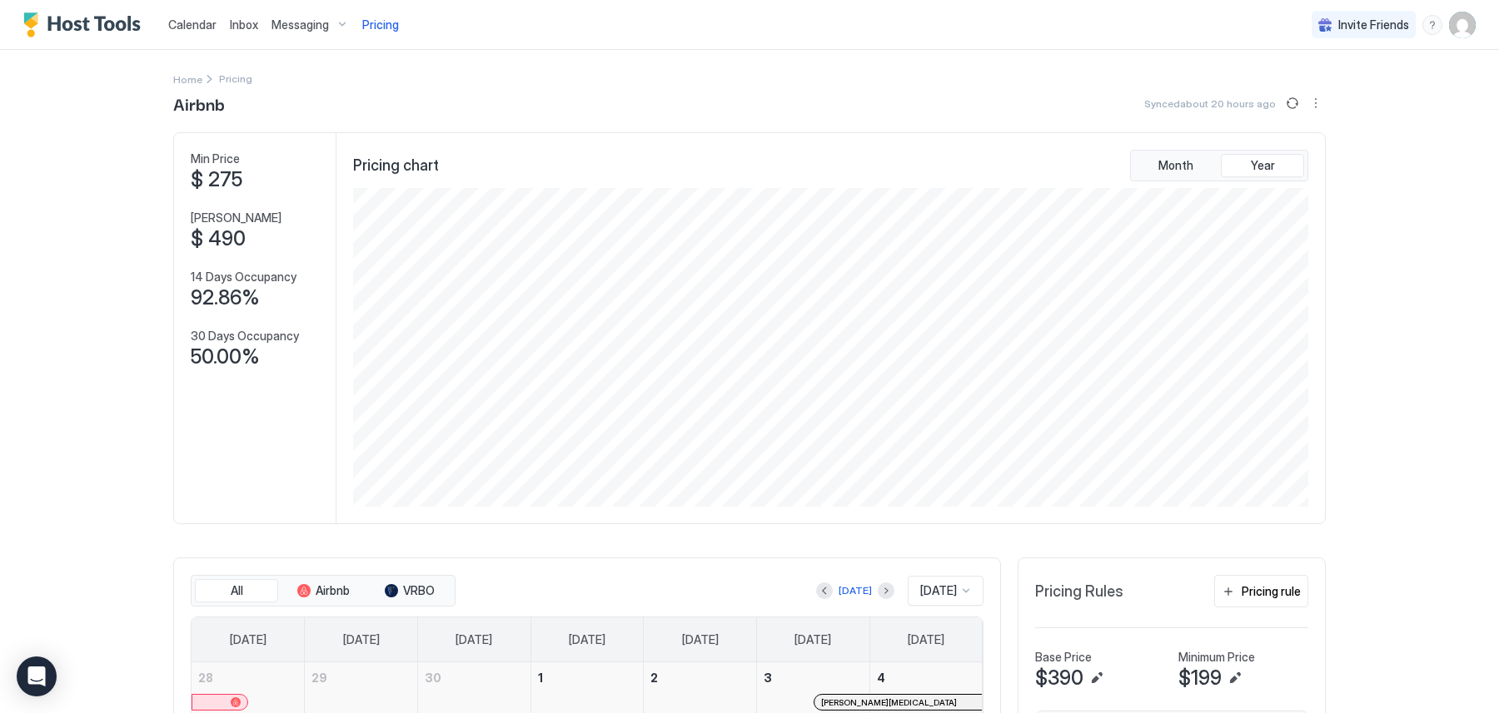
click at [306, 29] on span "Messaging" at bounding box center [299, 24] width 57 height 15
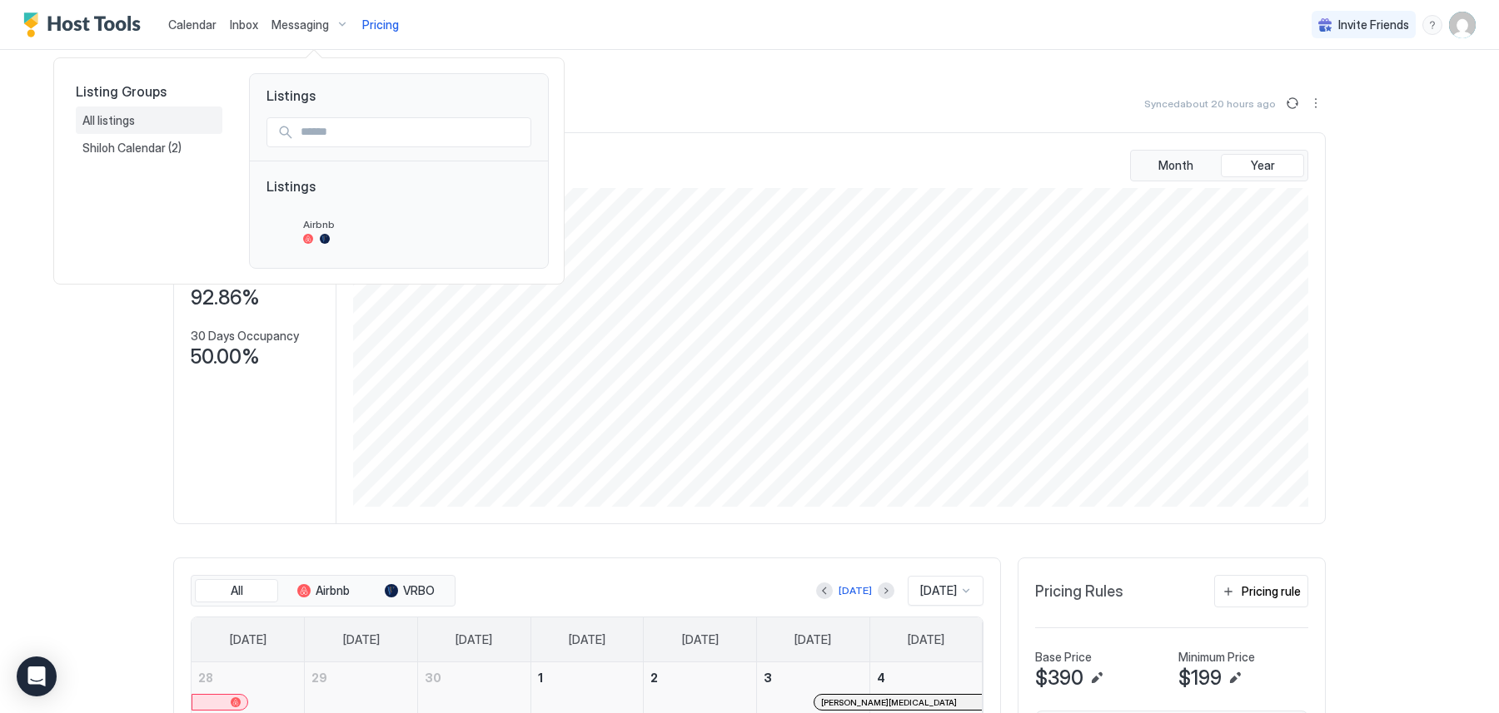
click at [93, 122] on span "All listings" at bounding box center [109, 120] width 55 height 15
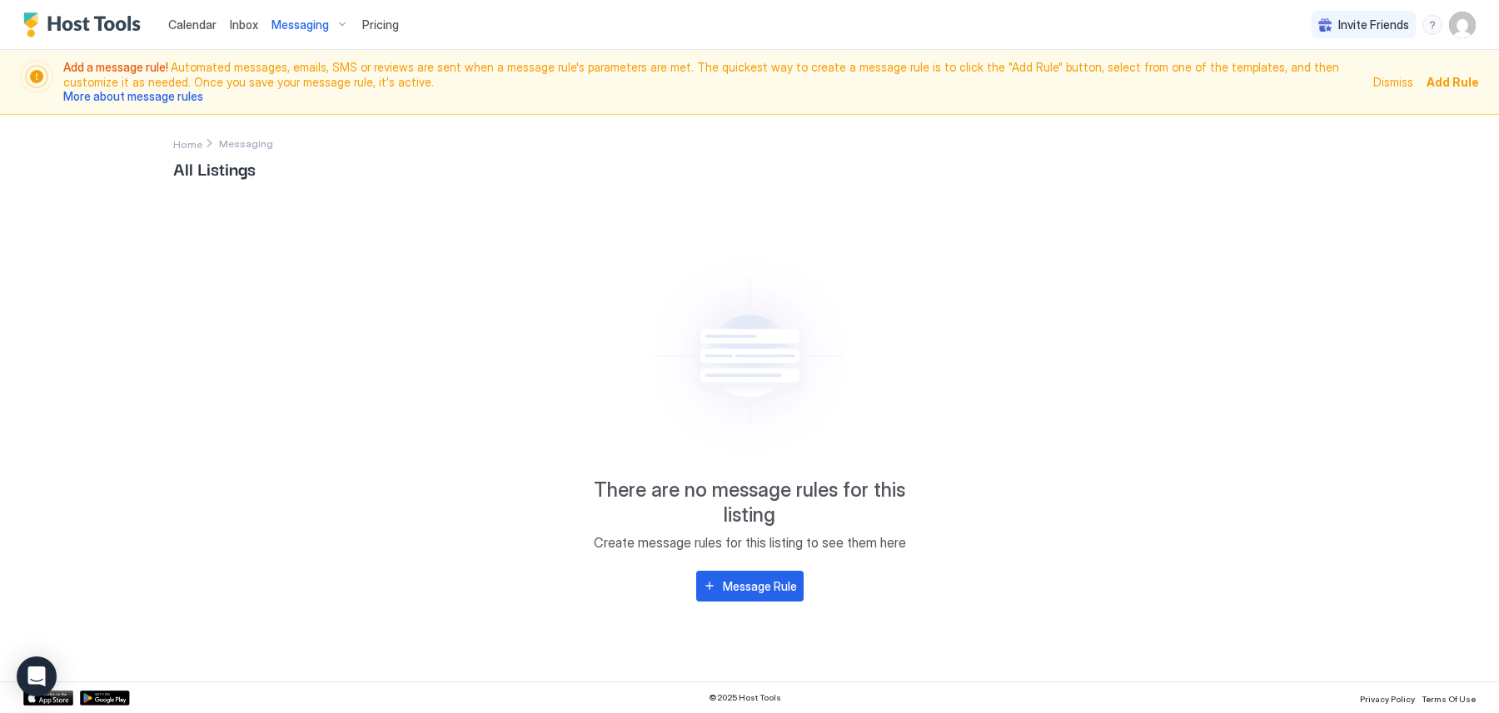
click at [289, 32] on div "Messaging" at bounding box center [310, 25] width 91 height 28
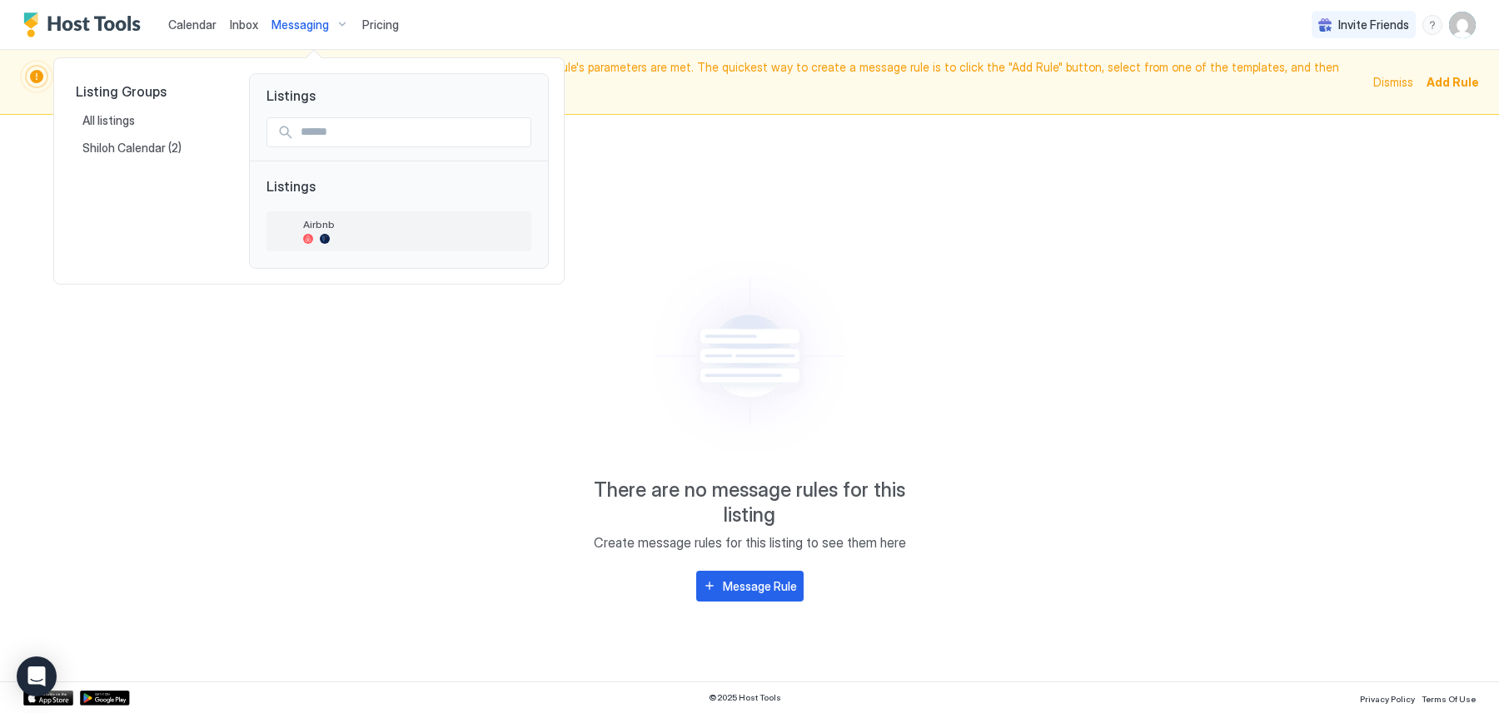
click at [304, 236] on div at bounding box center [308, 239] width 10 height 10
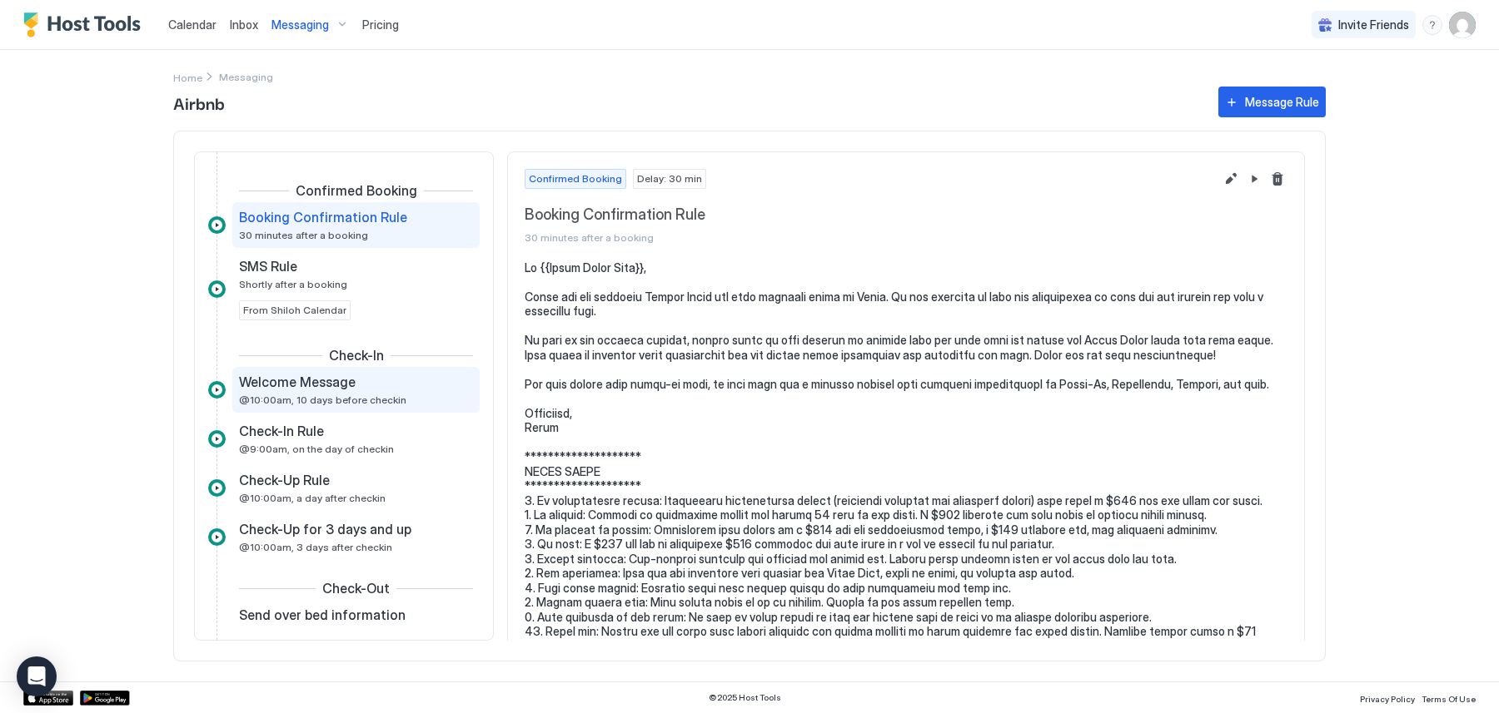
click at [339, 395] on span "@10:00am, 10 days before checkin" at bounding box center [322, 400] width 167 height 12
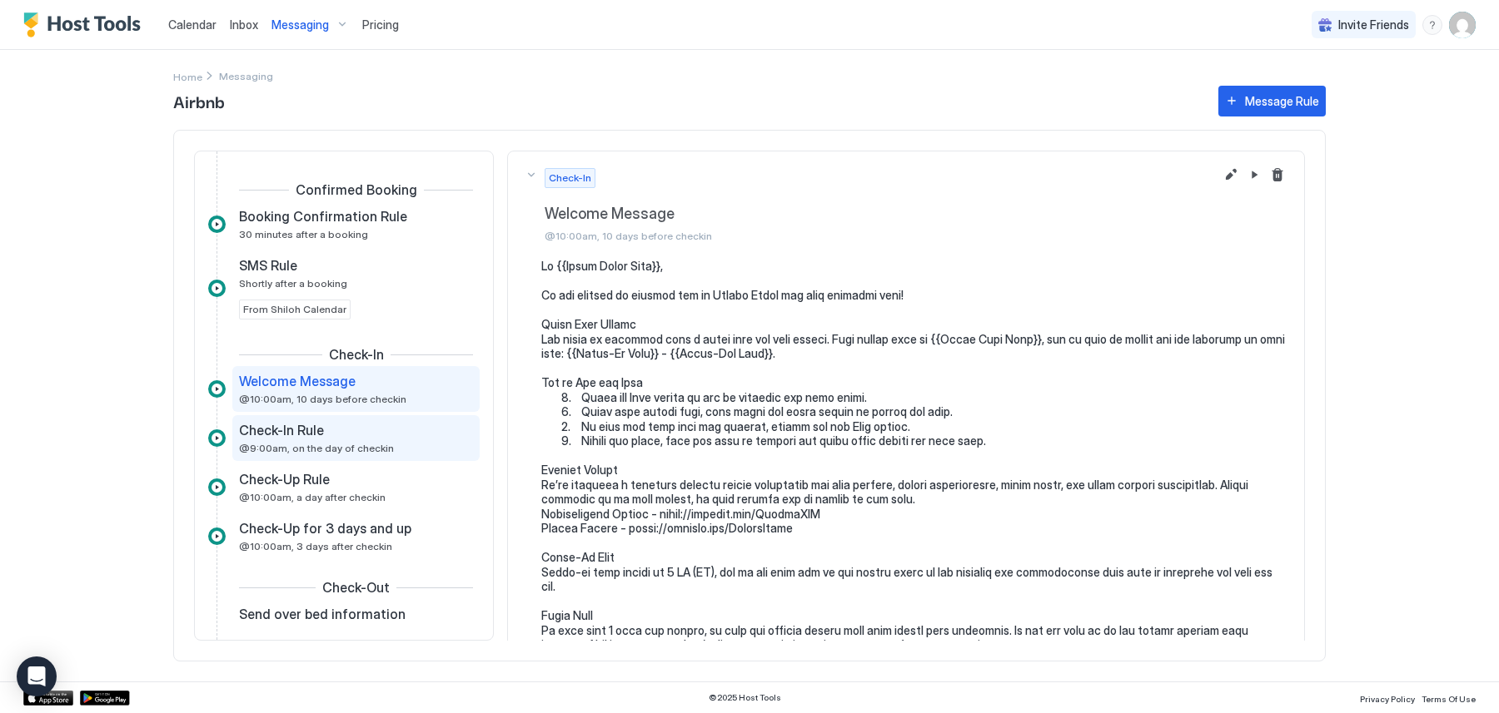
click at [314, 434] on span "Check-In Rule" at bounding box center [281, 430] width 85 height 17
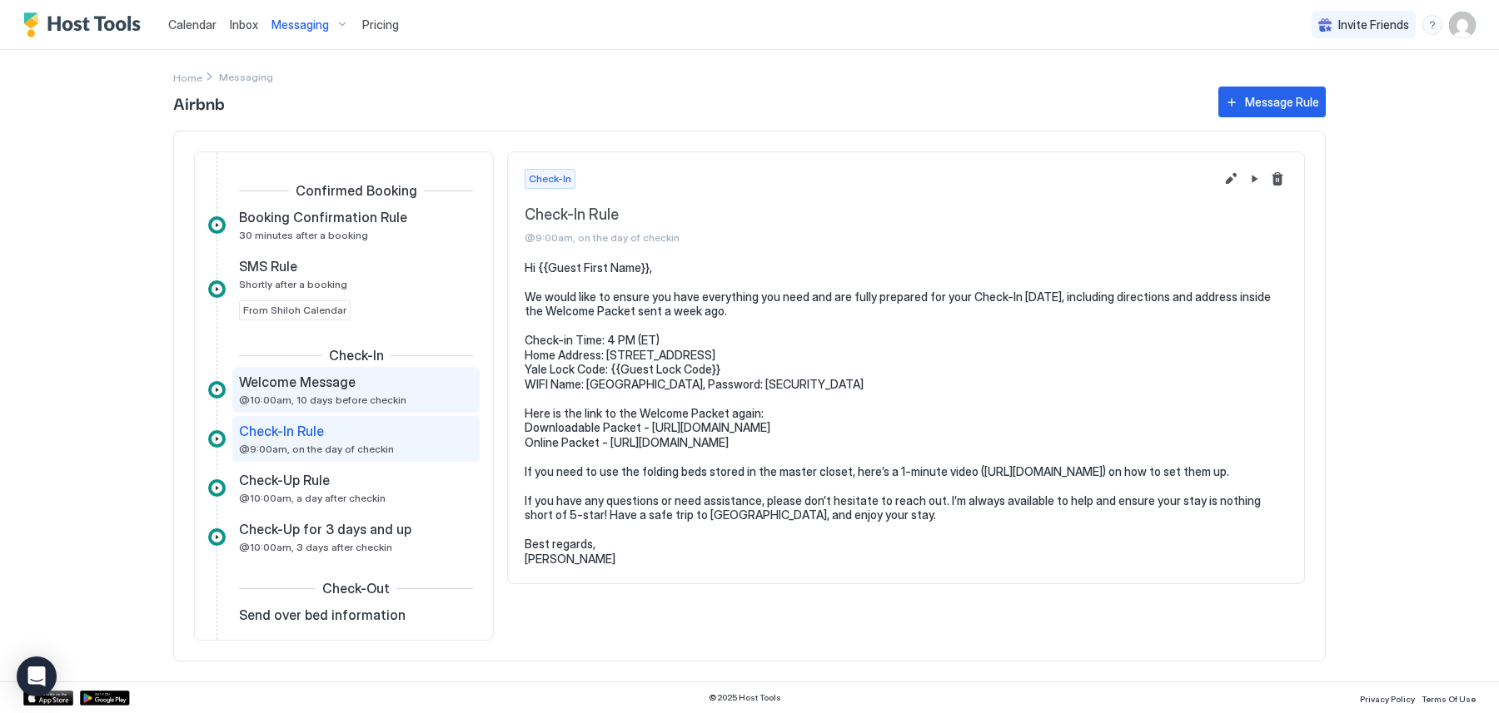
click at [344, 391] on div "Welcome Message @10:00am, 10 days before checkin" at bounding box center [344, 390] width 211 height 32
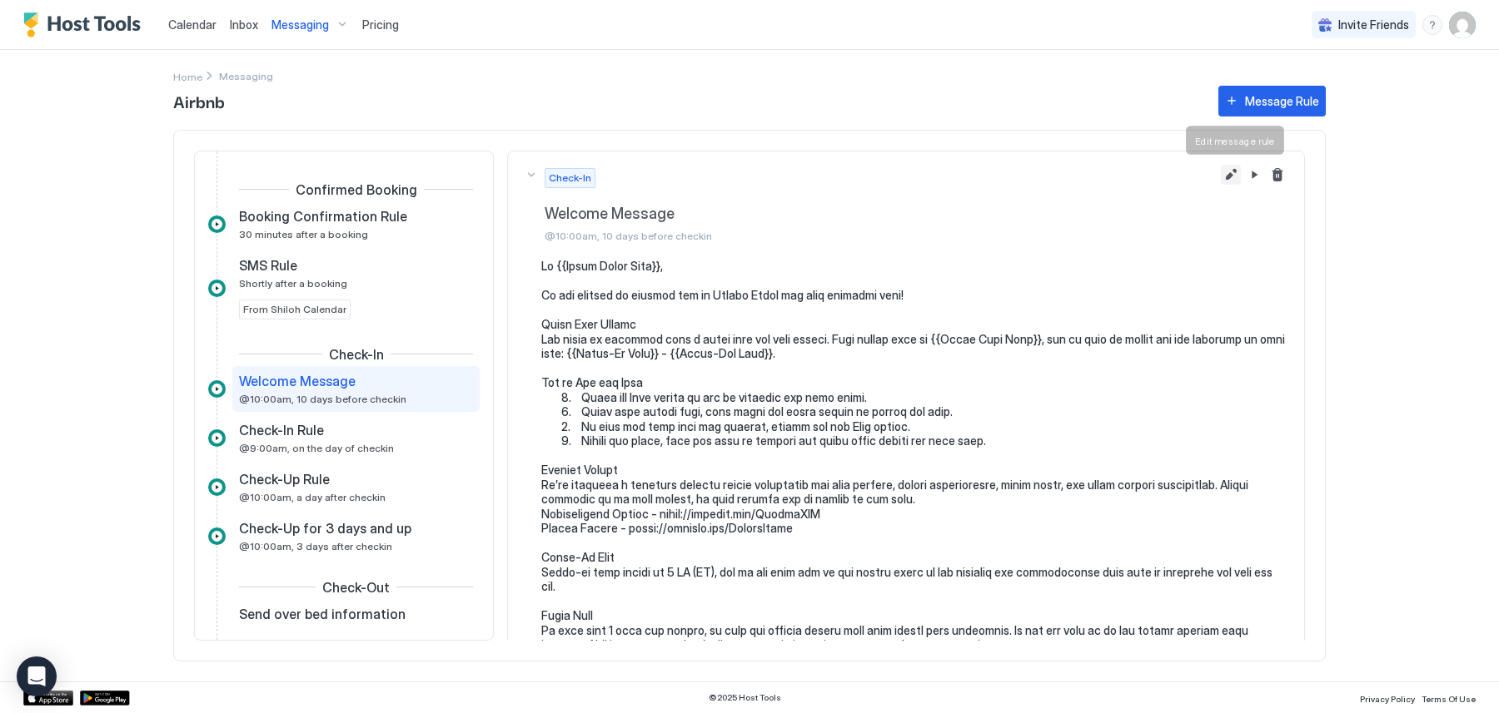
click at [1230, 172] on button "Edit message rule" at bounding box center [1231, 175] width 20 height 20
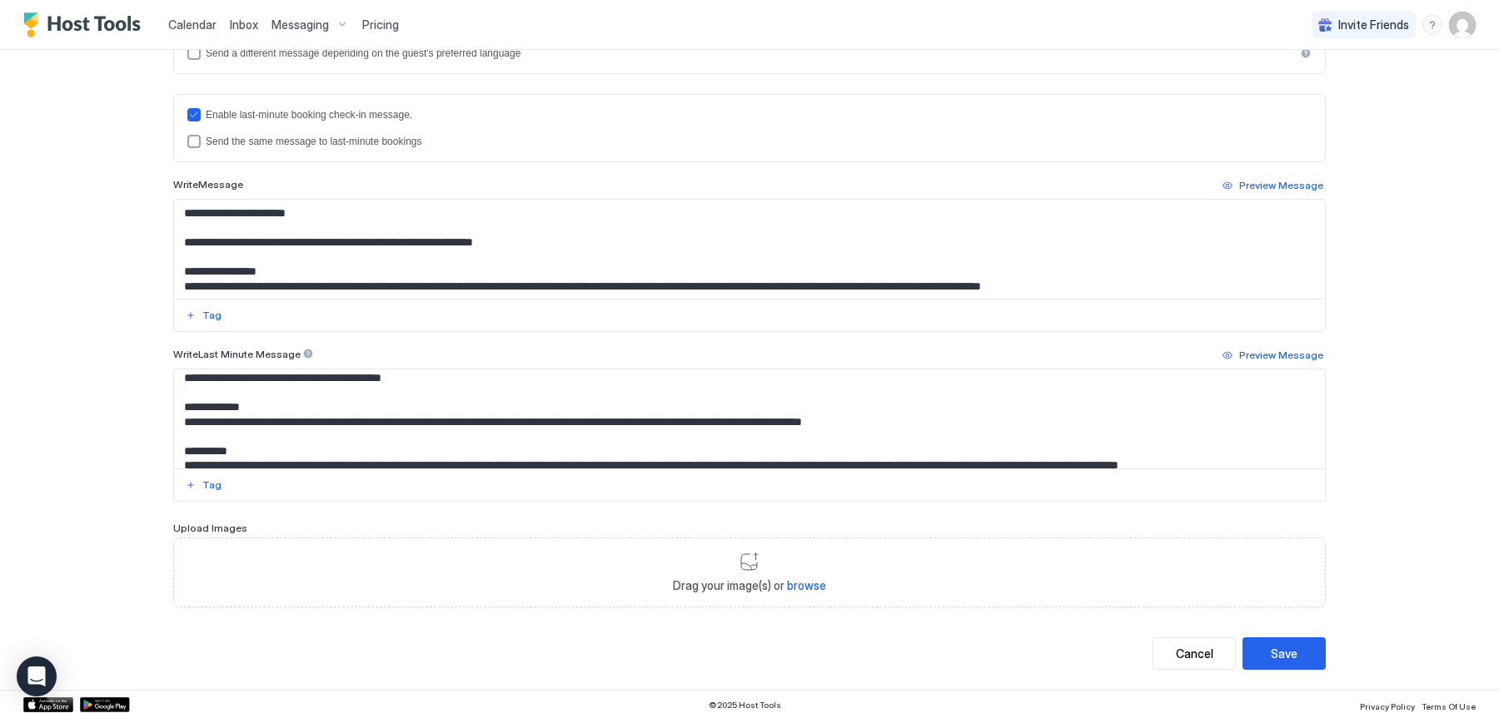
scroll to position [227, 0]
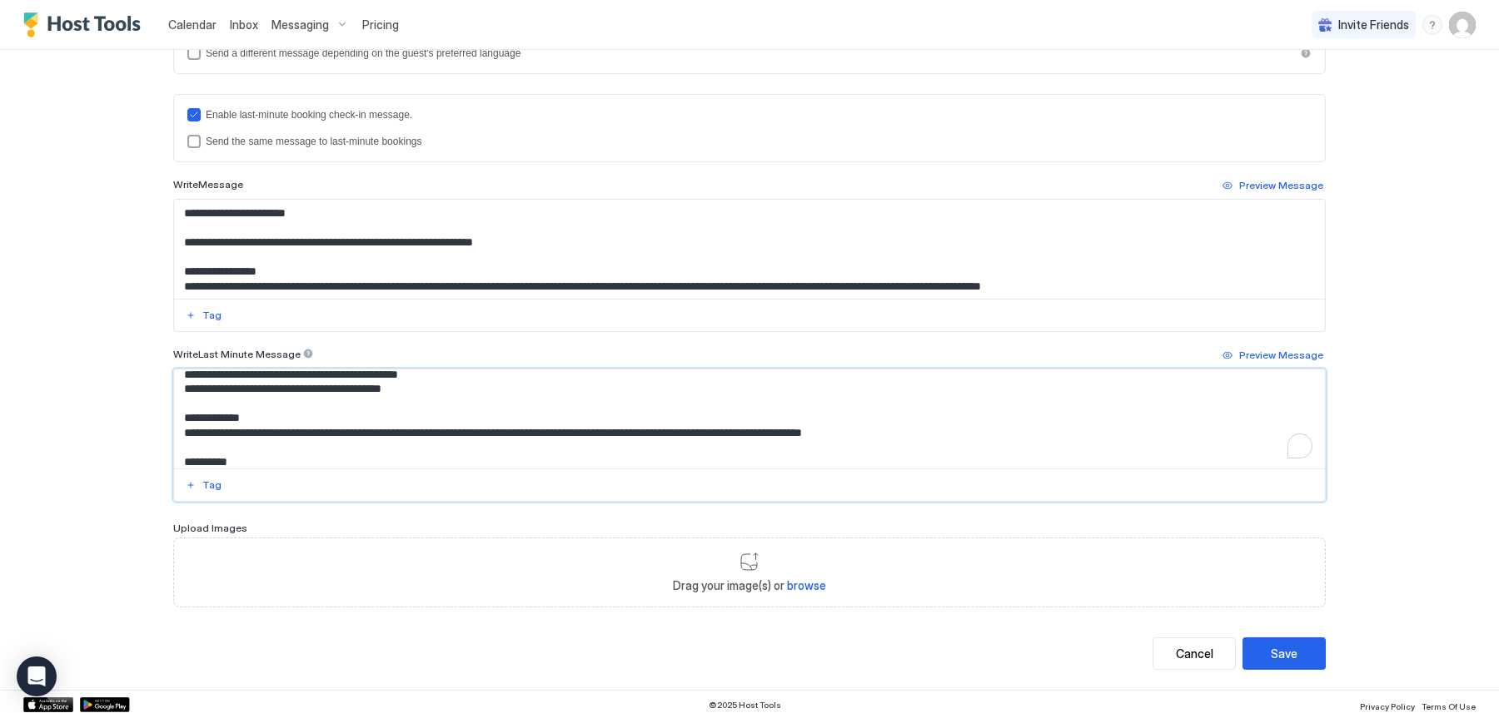
click at [331, 407] on textarea "To enrich screen reader interactions, please activate Accessibility in Grammarl…" at bounding box center [749, 419] width 1151 height 99
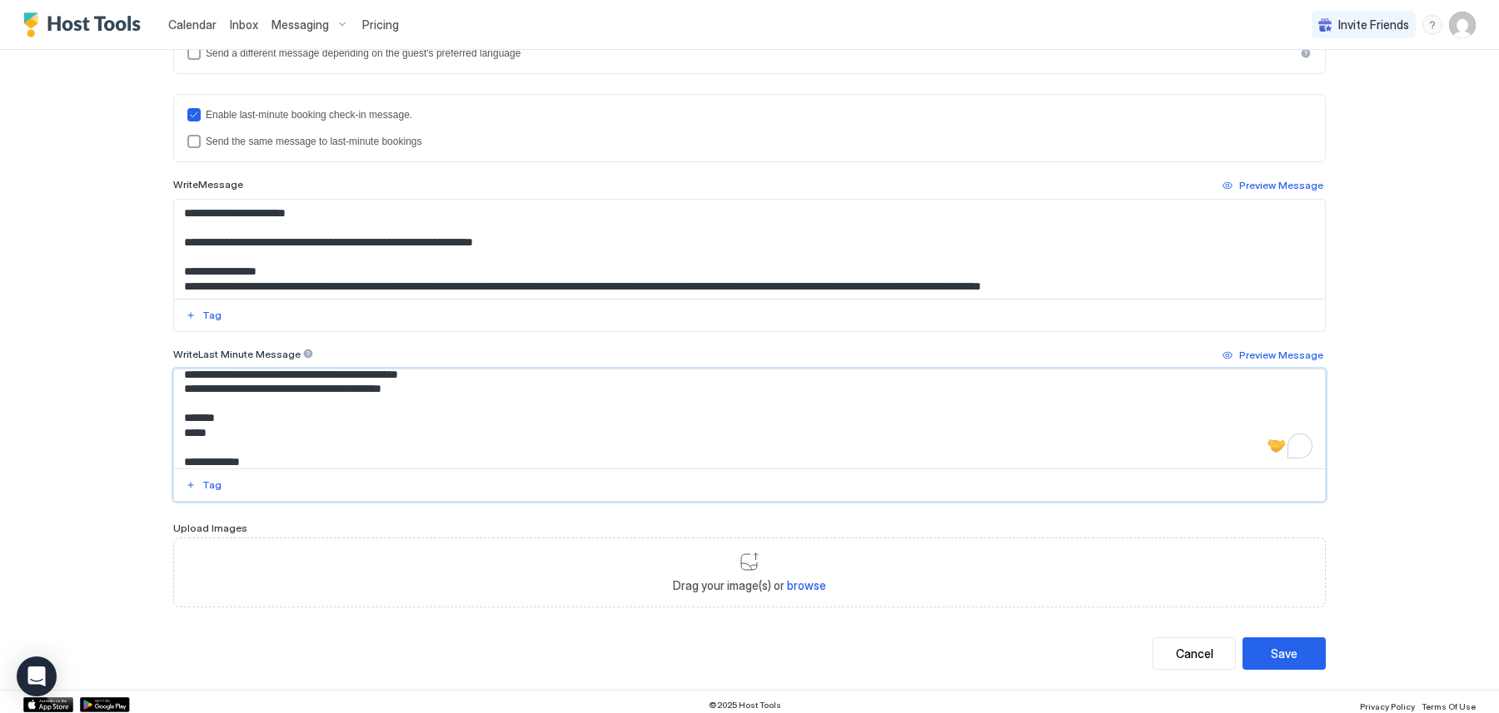
drag, startPoint x: 257, startPoint y: 434, endPoint x: 195, endPoint y: 430, distance: 62.6
click at [195, 430] on textarea "To enrich screen reader interactions, please activate Accessibility in Grammarl…" at bounding box center [749, 419] width 1151 height 99
paste textarea "**********"
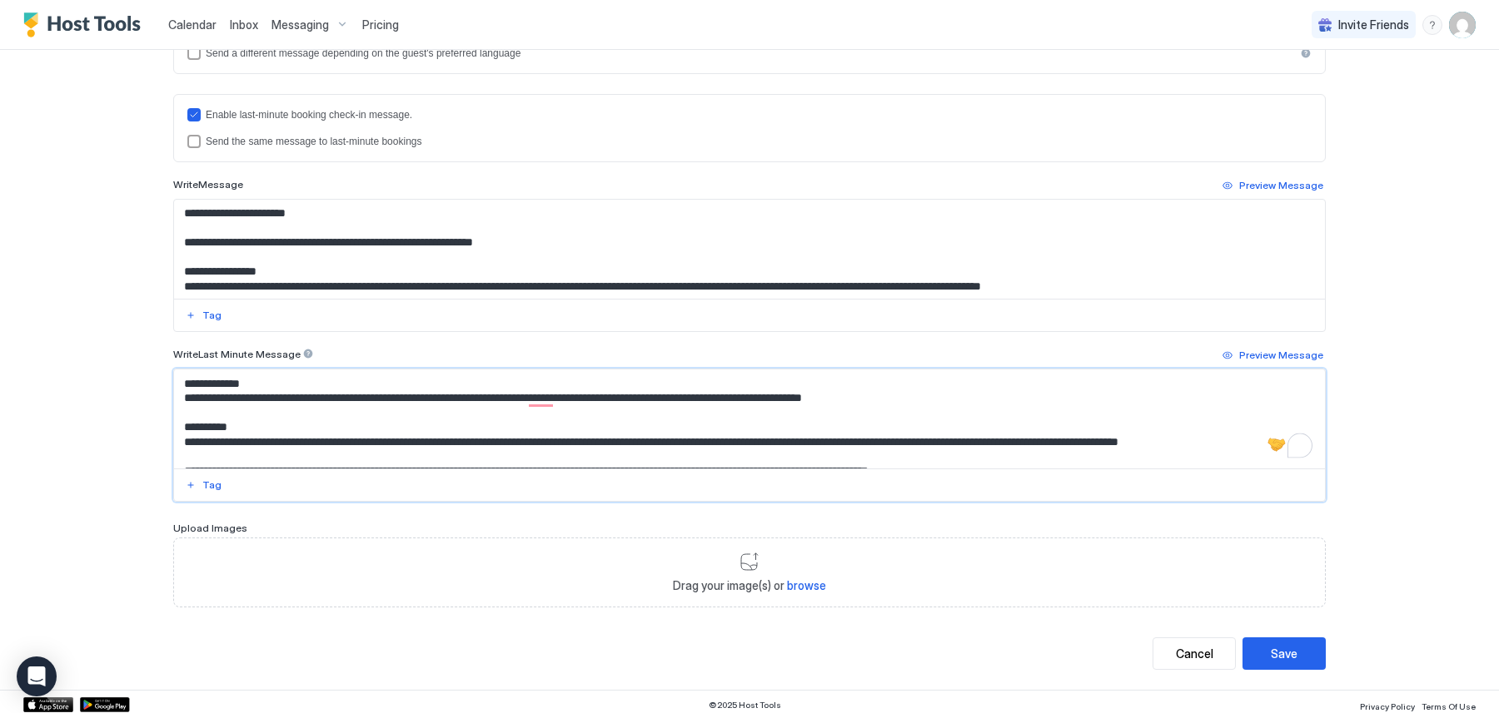
scroll to position [0, 0]
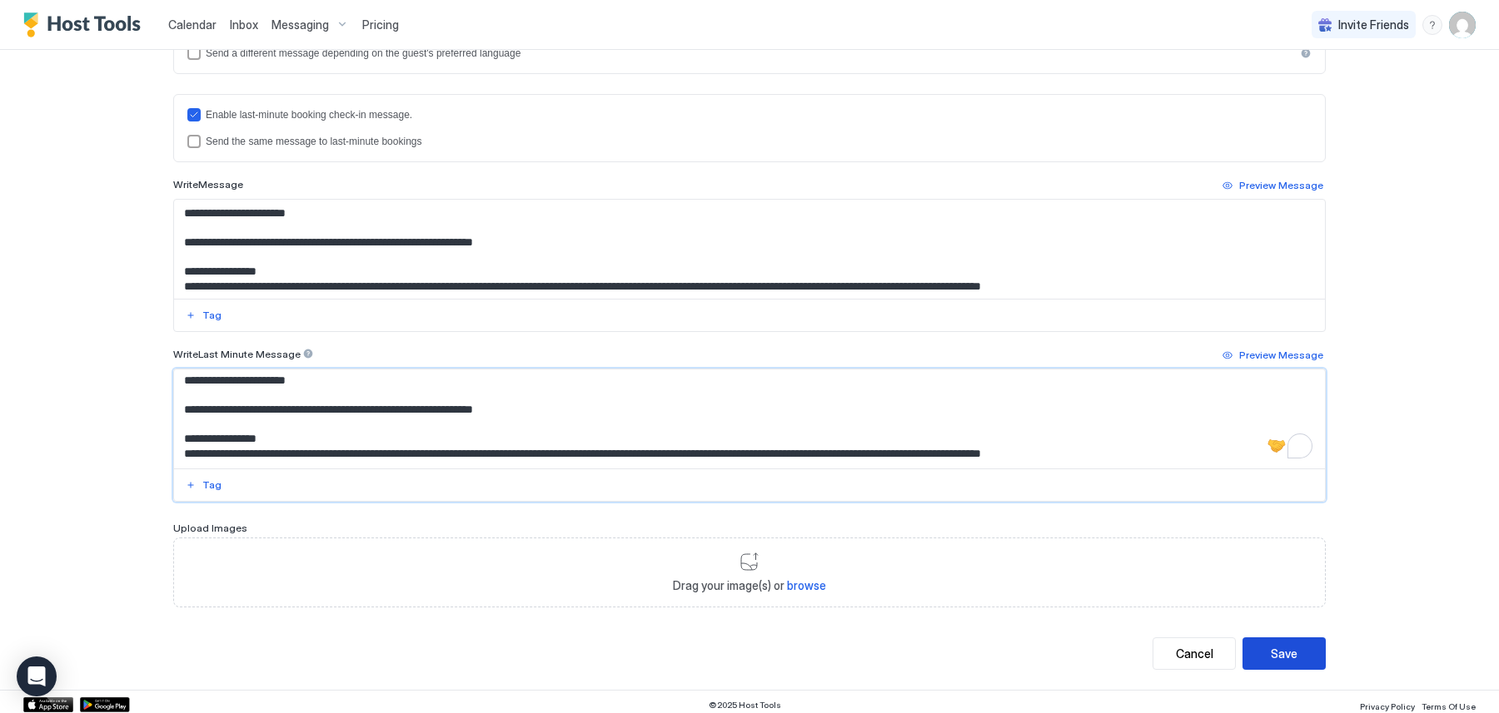
type textarea "**********"
click at [1284, 652] on div "Save" at bounding box center [1283, 653] width 27 height 17
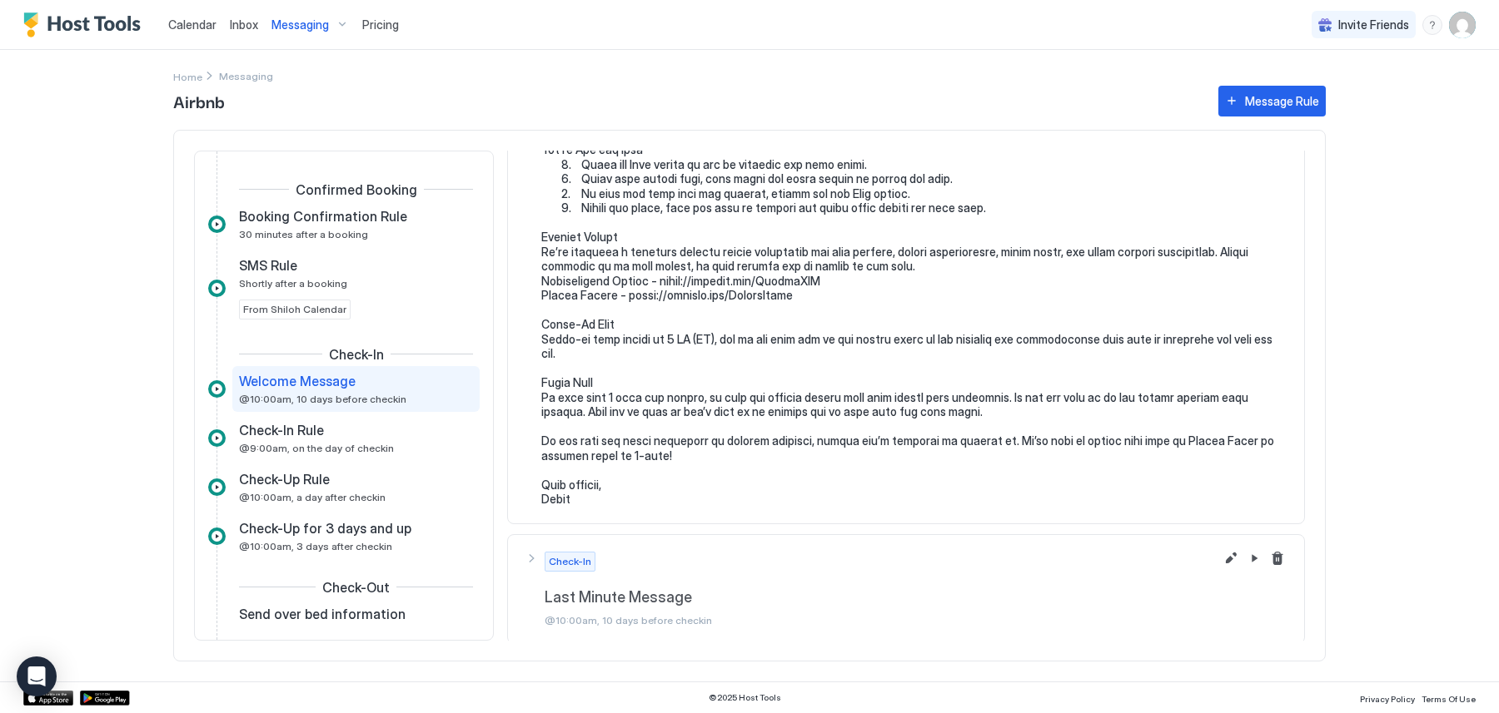
click at [997, 584] on div "Check-In Last Minute Message @10:00am, 10 days before checkin" at bounding box center [915, 589] width 743 height 75
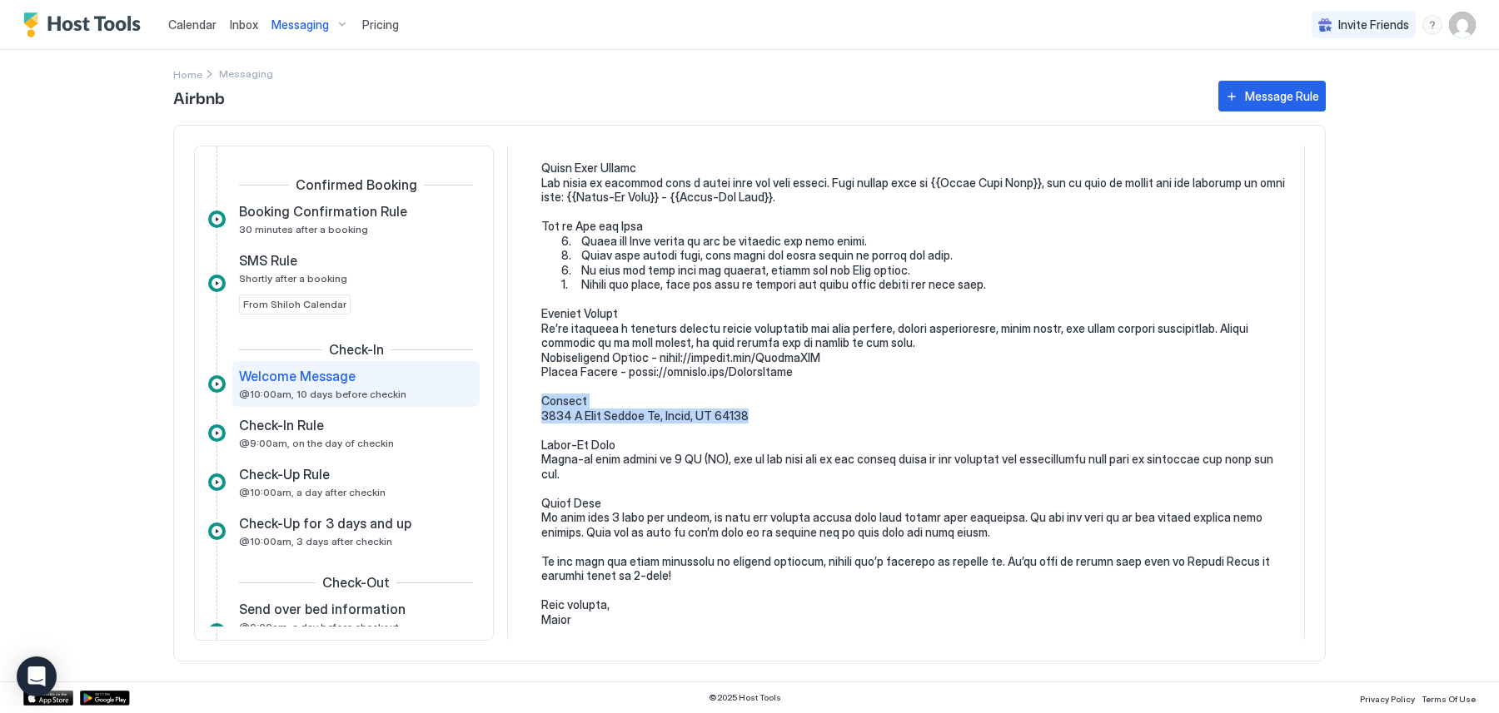
drag, startPoint x: 762, startPoint y: 414, endPoint x: 511, endPoint y: 402, distance: 250.9
click at [511, 402] on section at bounding box center [906, 372] width 796 height 541
copy pre "Address [STREET_ADDRESS]"
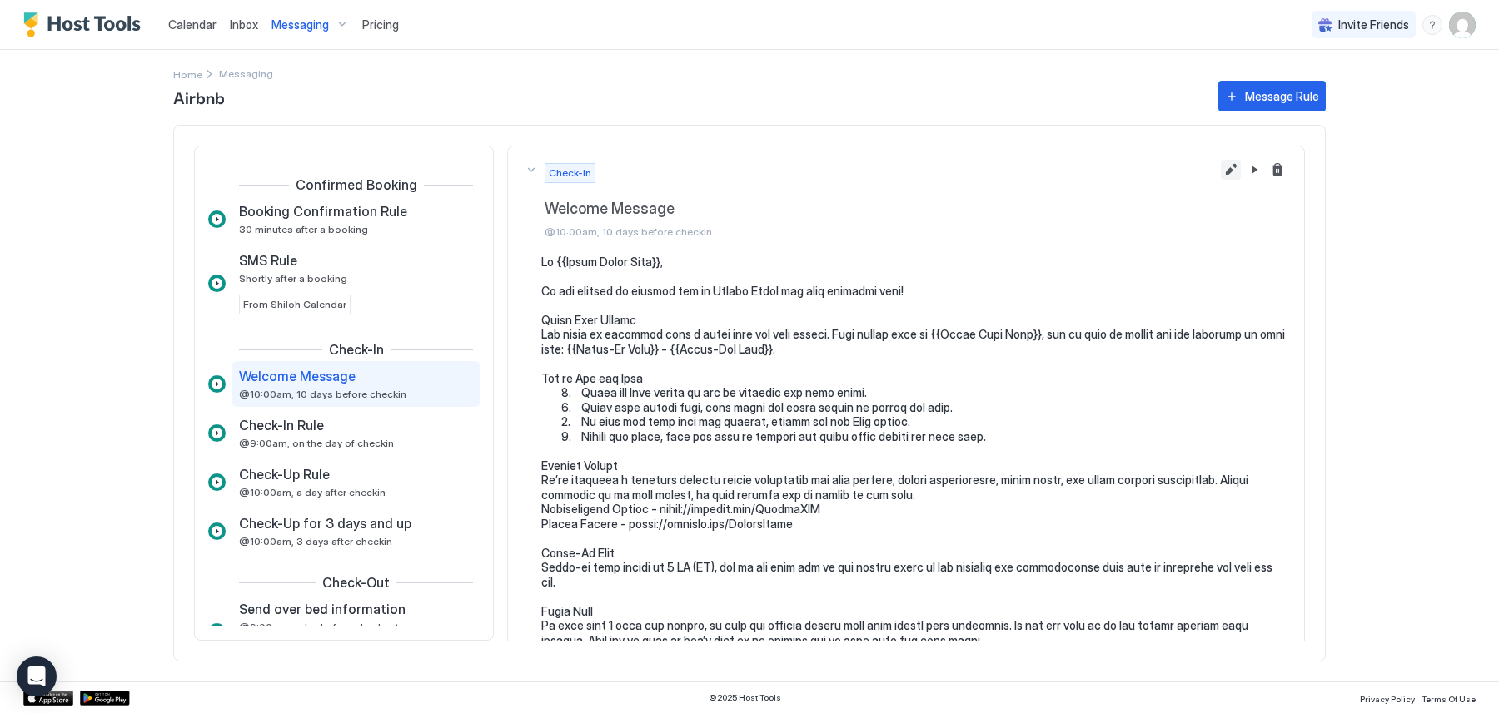
click at [1233, 166] on button "Edit message rule" at bounding box center [1231, 170] width 20 height 20
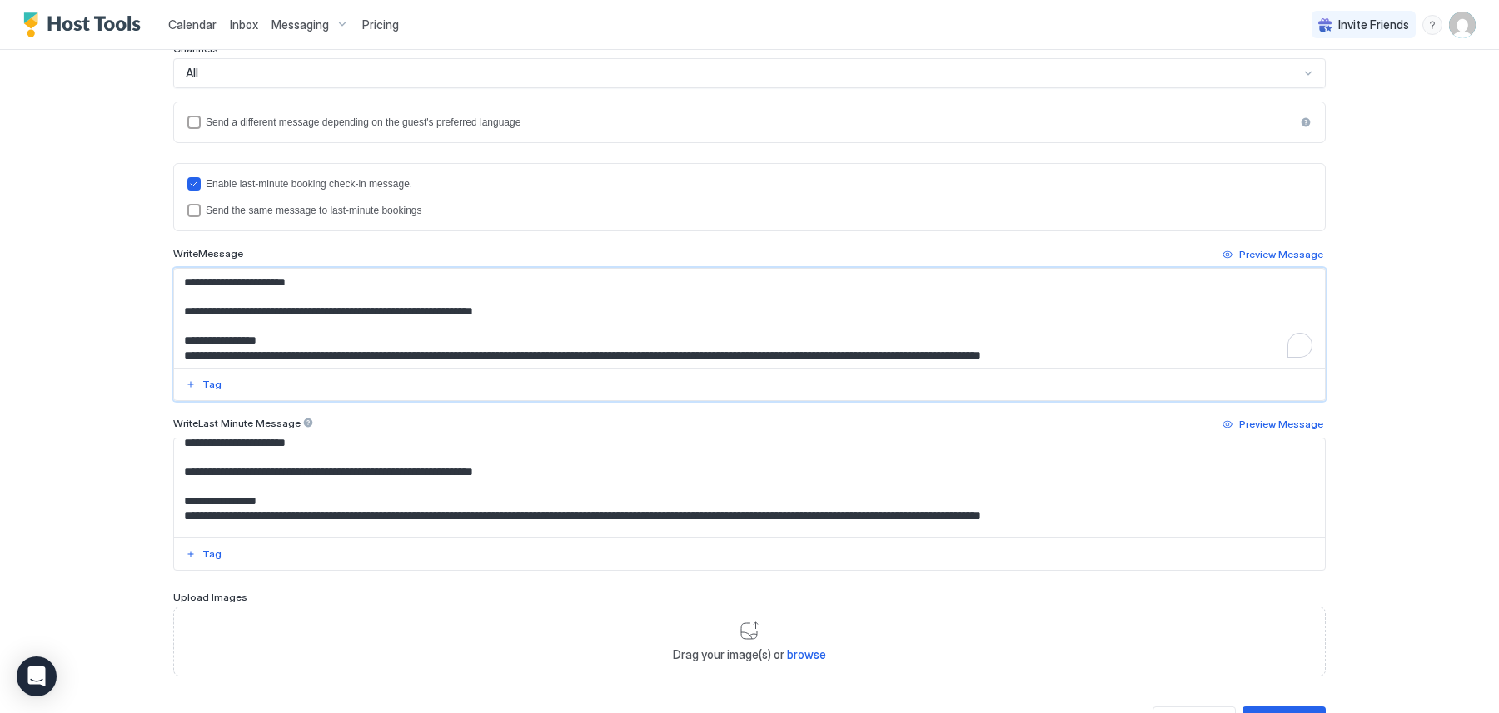
click at [490, 321] on textarea "To enrich screen reader interactions, please activate Accessibility in Grammarl…" at bounding box center [749, 318] width 1151 height 99
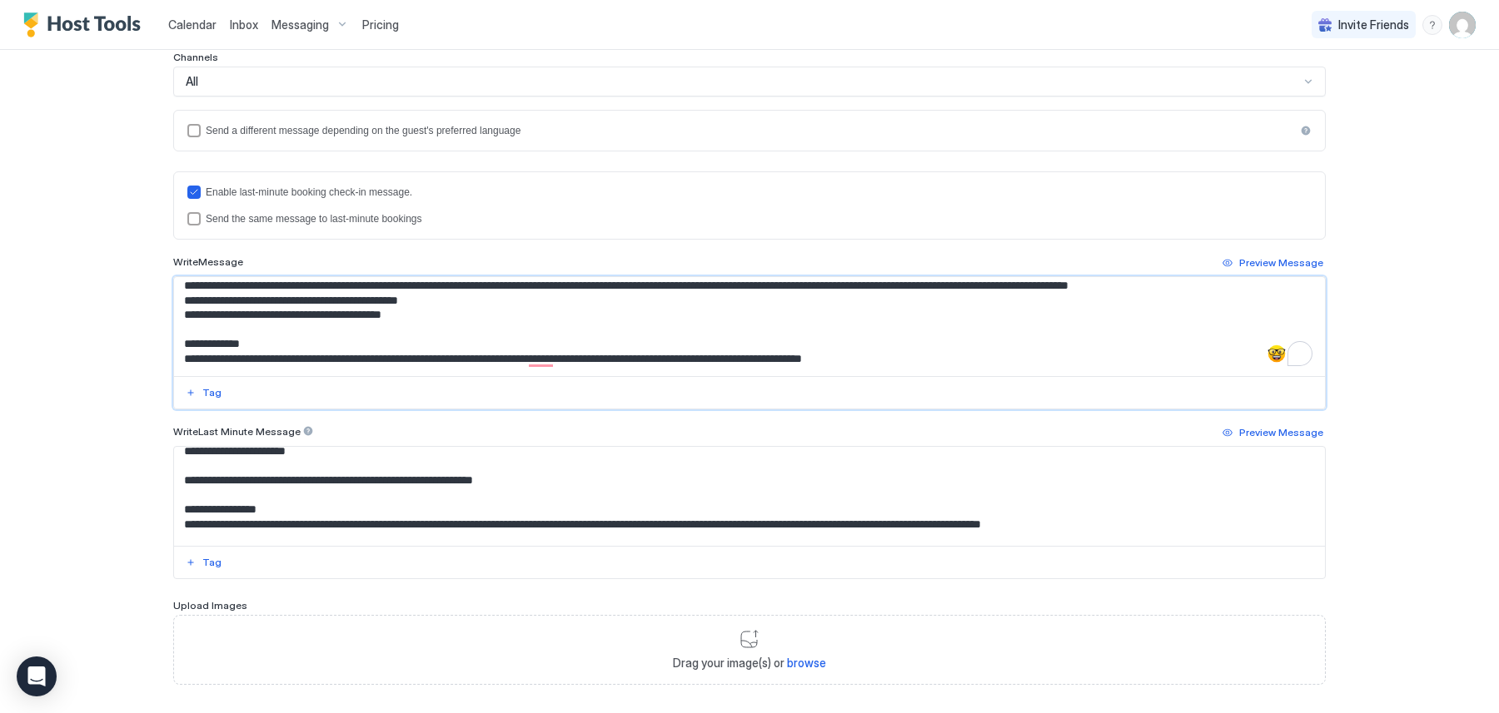
click at [321, 314] on textarea "To enrich screen reader interactions, please activate Accessibility in Grammarl…" at bounding box center [749, 326] width 1151 height 99
click at [317, 328] on textarea "To enrich screen reader interactions, please activate Accessibility in Grammarl…" at bounding box center [749, 326] width 1151 height 99
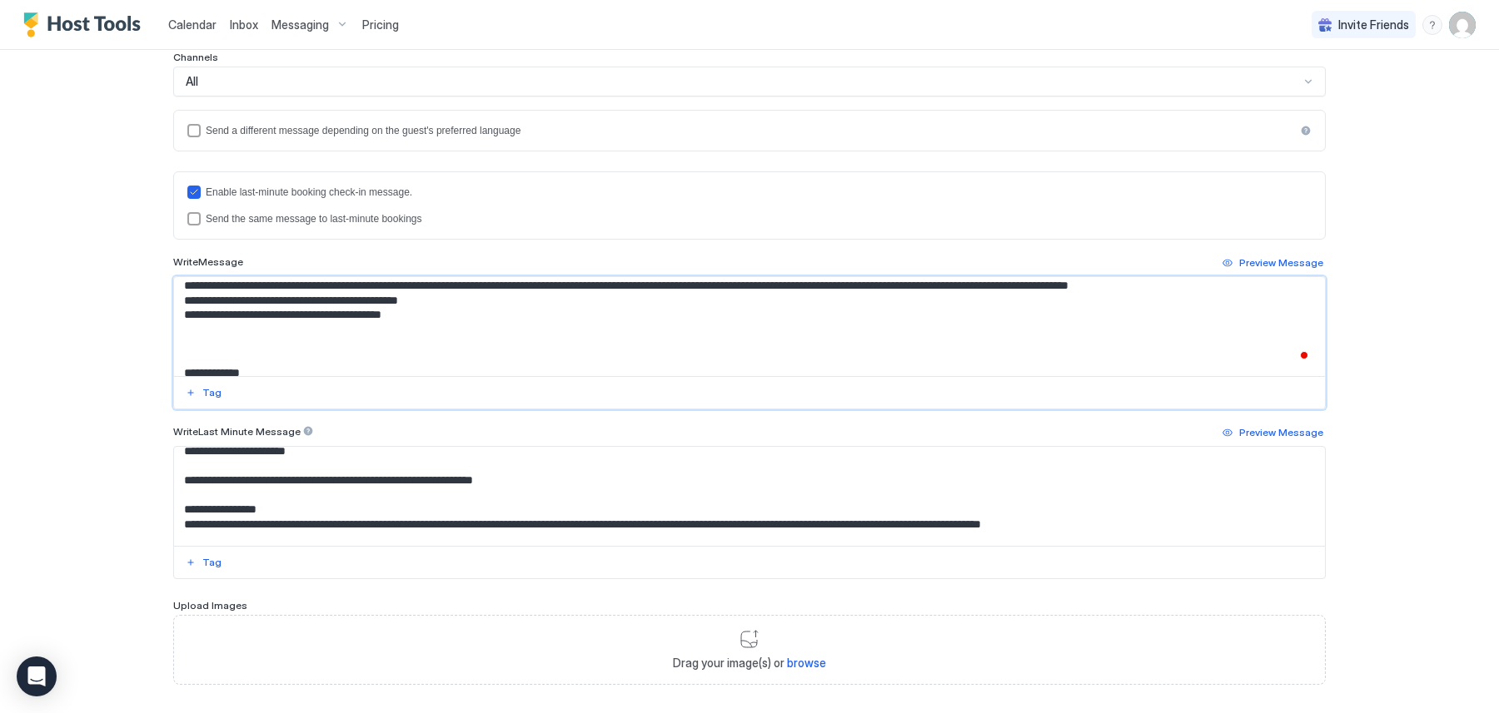
paste textarea "**********"
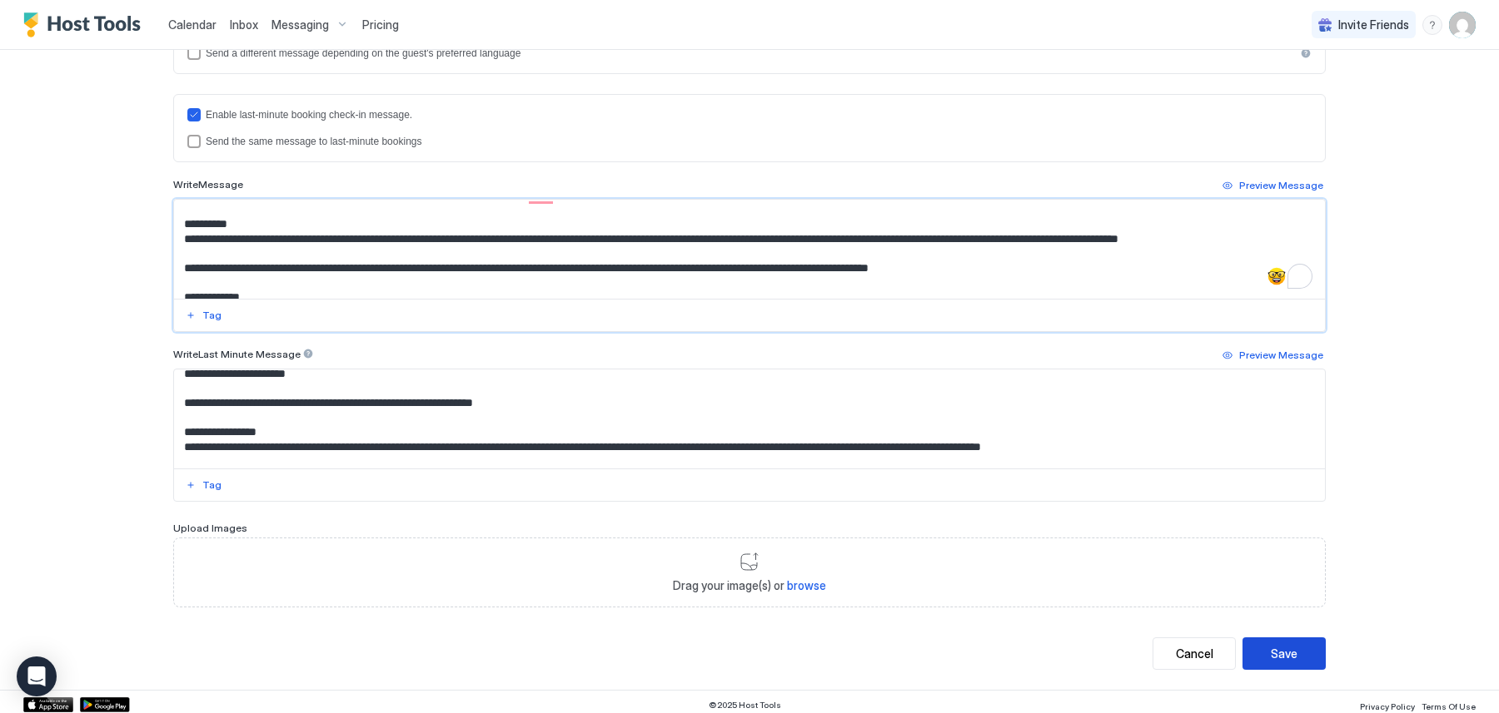
type textarea "**********"
click at [1280, 648] on div "Save" at bounding box center [1283, 653] width 27 height 17
